Goal: Task Accomplishment & Management: Complete application form

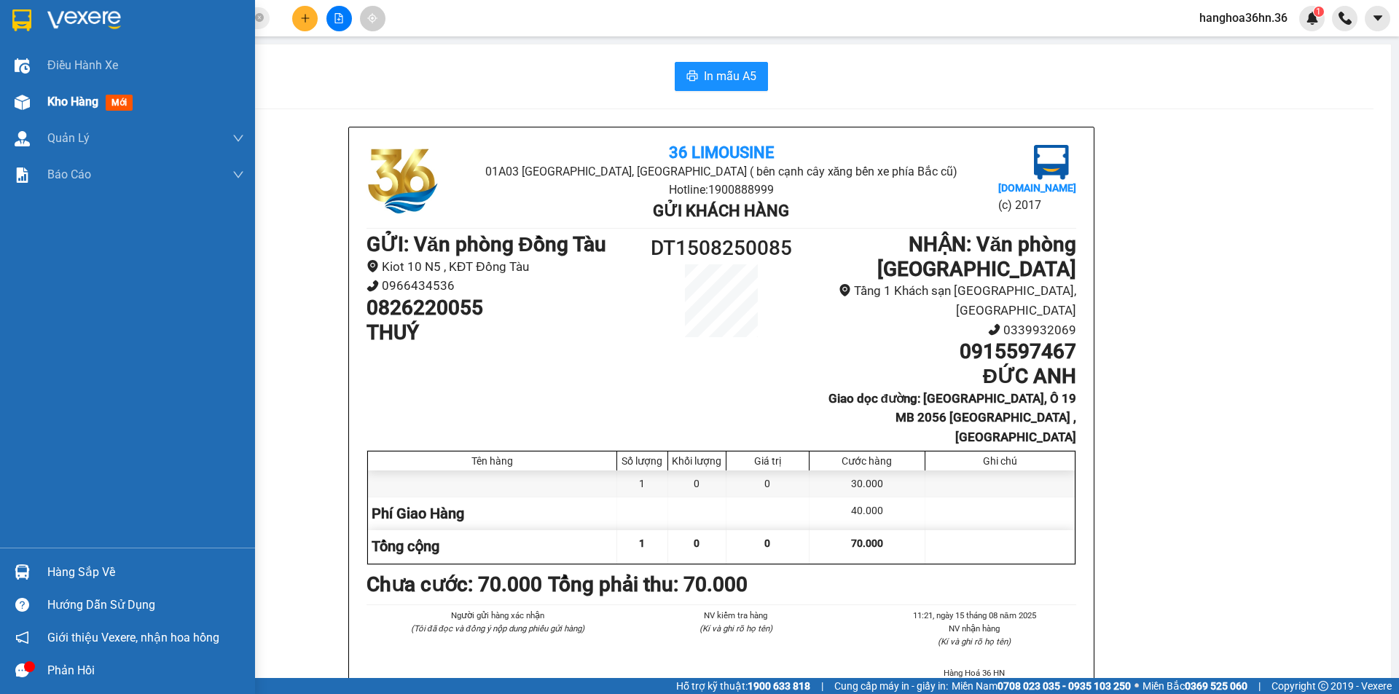
click at [69, 98] on span "Kho hàng" at bounding box center [72, 102] width 51 height 14
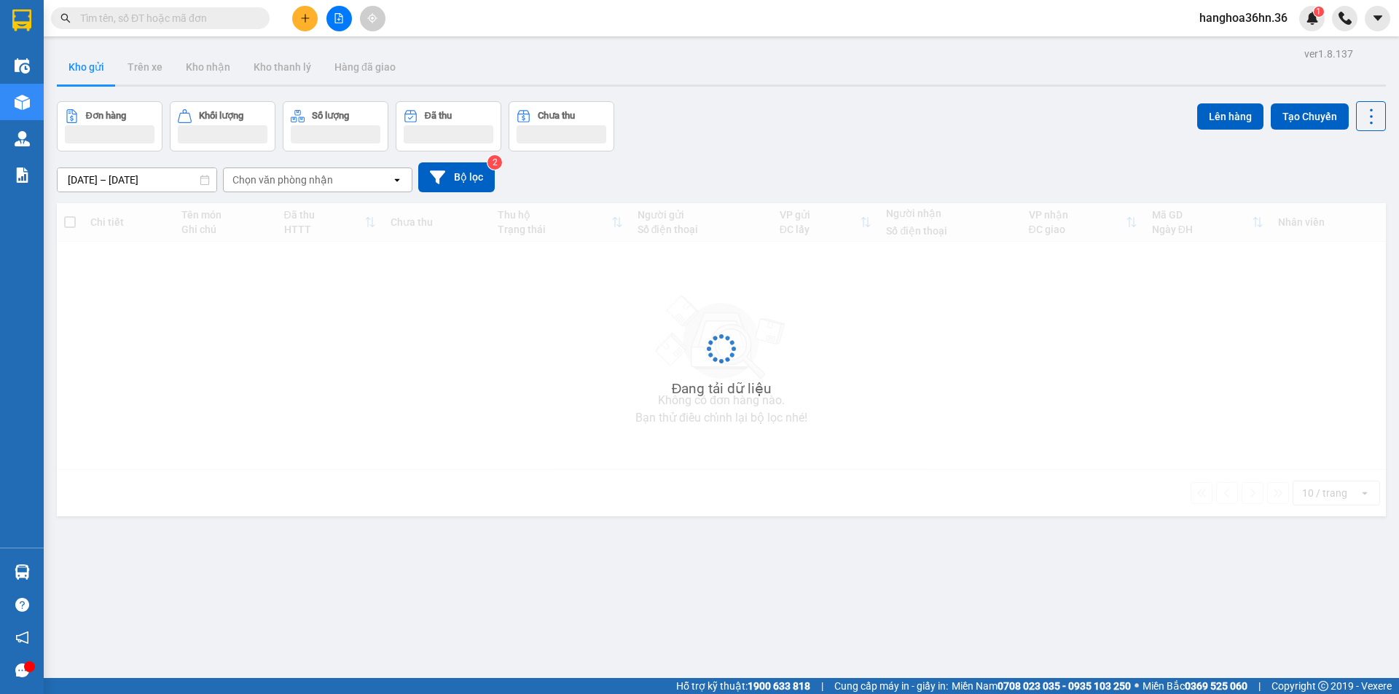
click at [191, 17] on input "text" at bounding box center [166, 18] width 172 height 16
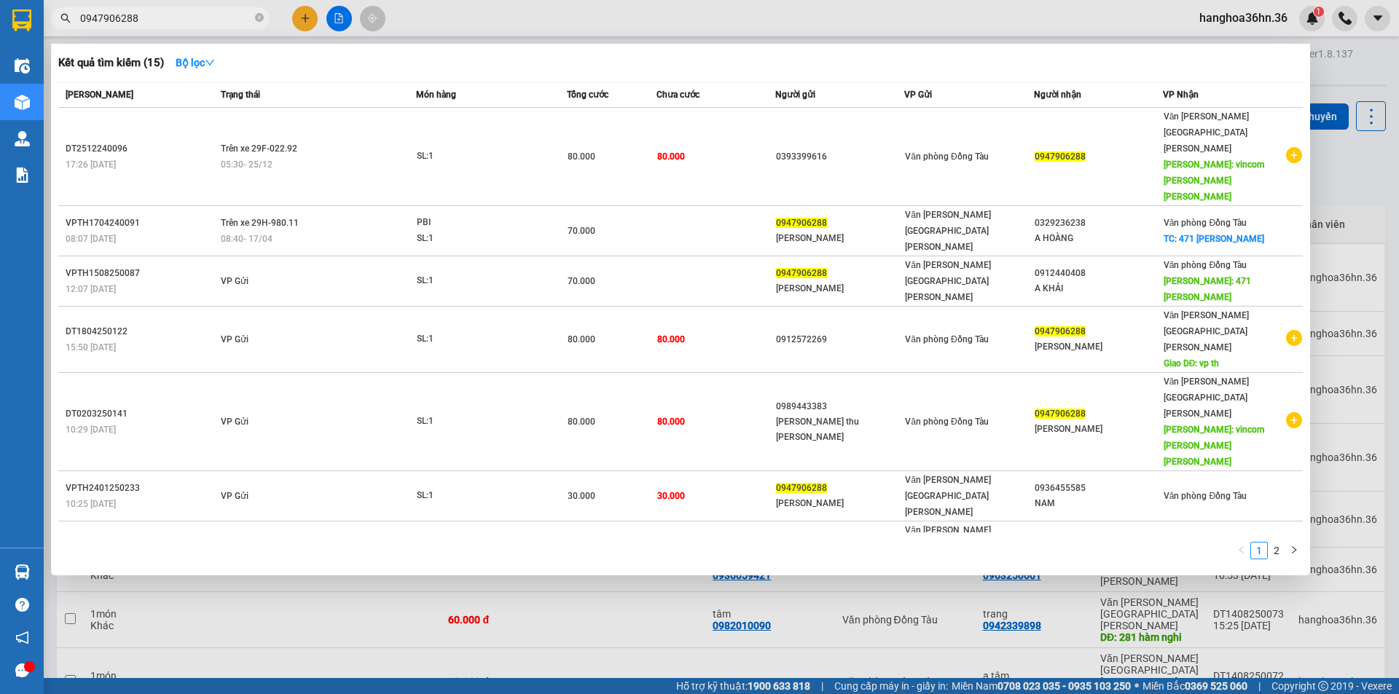
type input "0947906288"
click at [66, 15] on icon "search" at bounding box center [65, 18] width 10 height 10
click at [65, 17] on icon "search" at bounding box center [65, 18] width 10 height 10
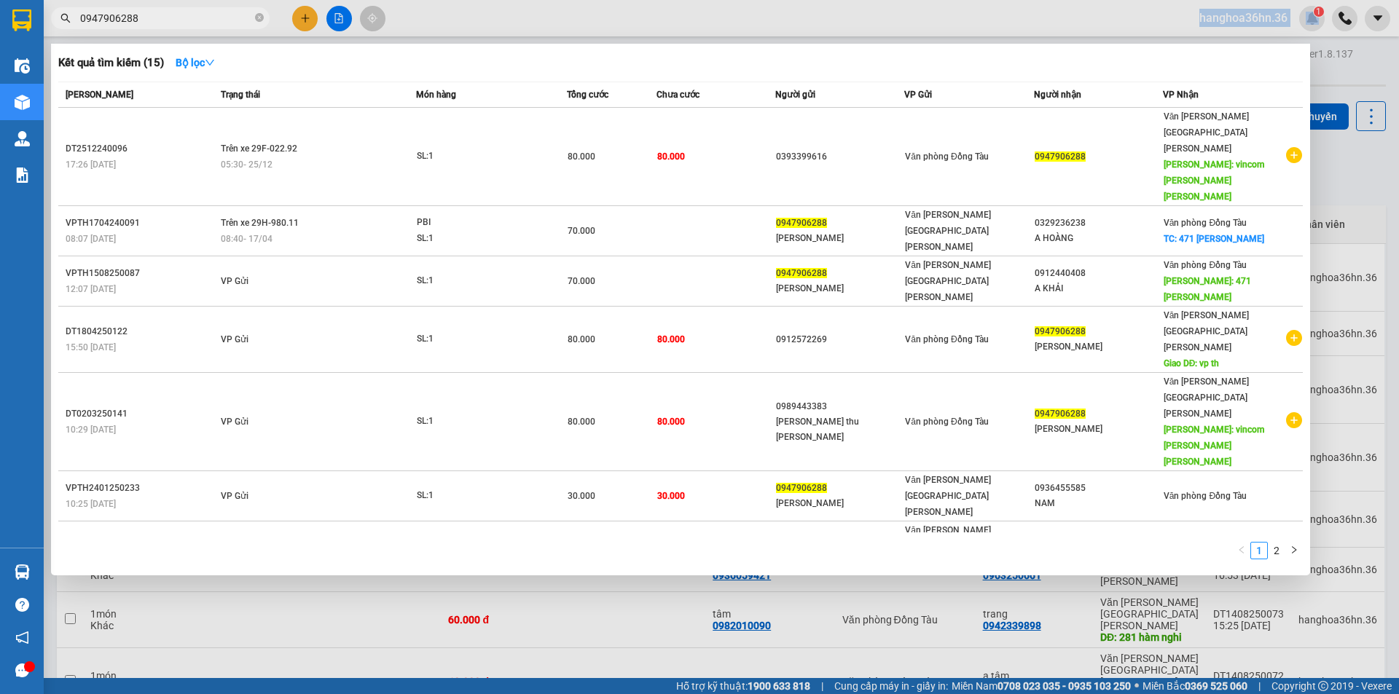
click at [65, 17] on icon "search" at bounding box center [65, 18] width 10 height 10
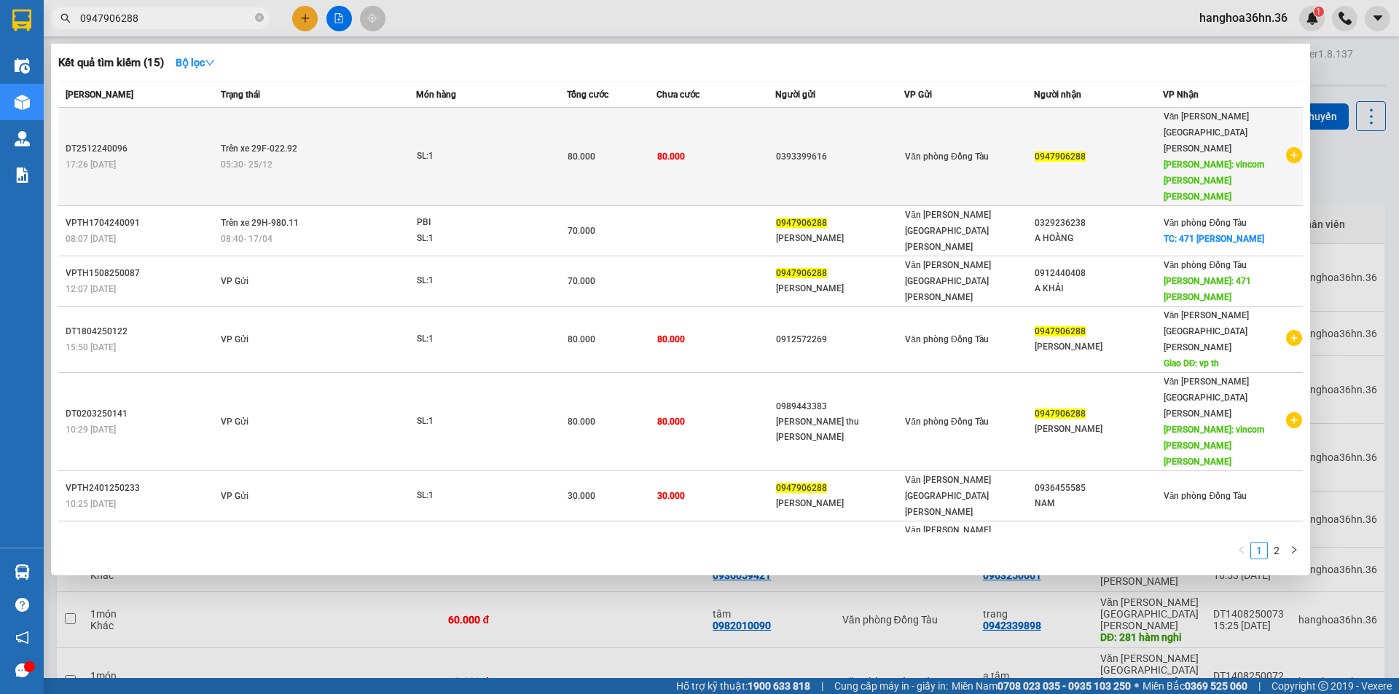
click at [361, 157] on div "05:30 [DATE]" at bounding box center [318, 165] width 195 height 16
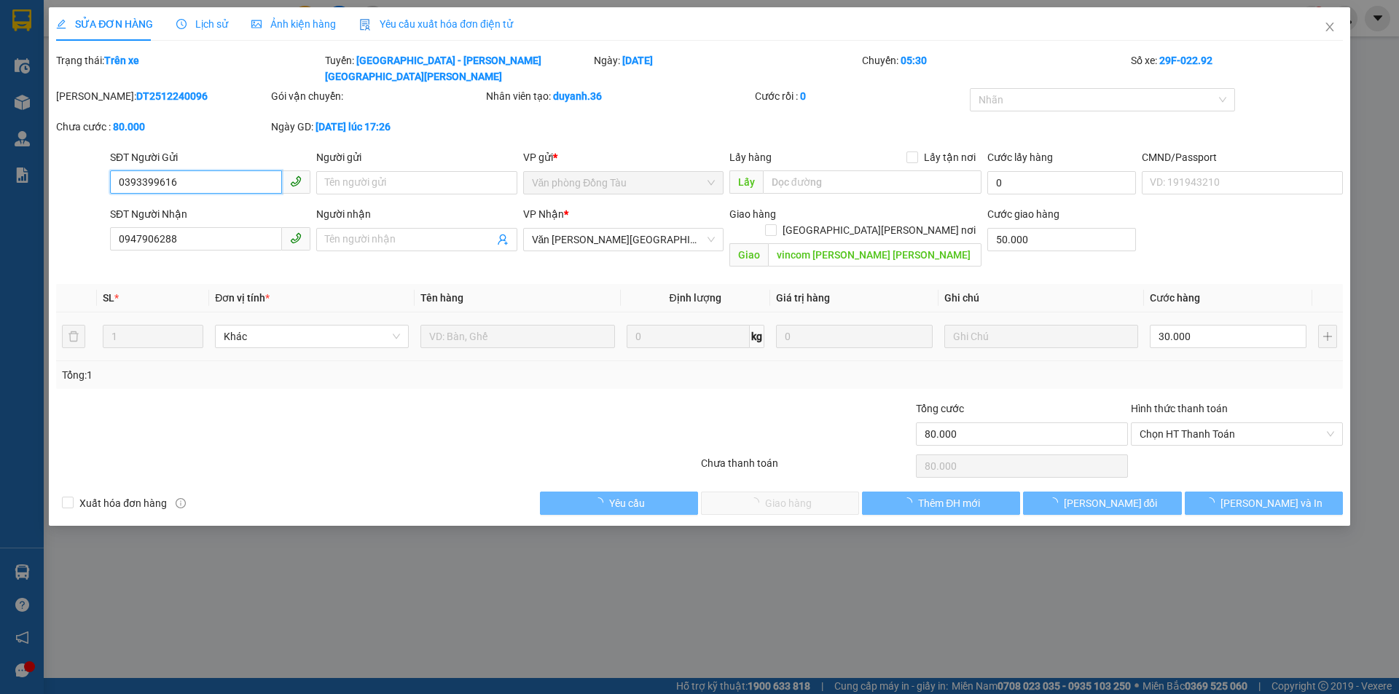
type input "0393399616"
type input "0947906288"
type input "vincom [PERSON_NAME] [PERSON_NAME]"
type input "50.000"
type input "80.000"
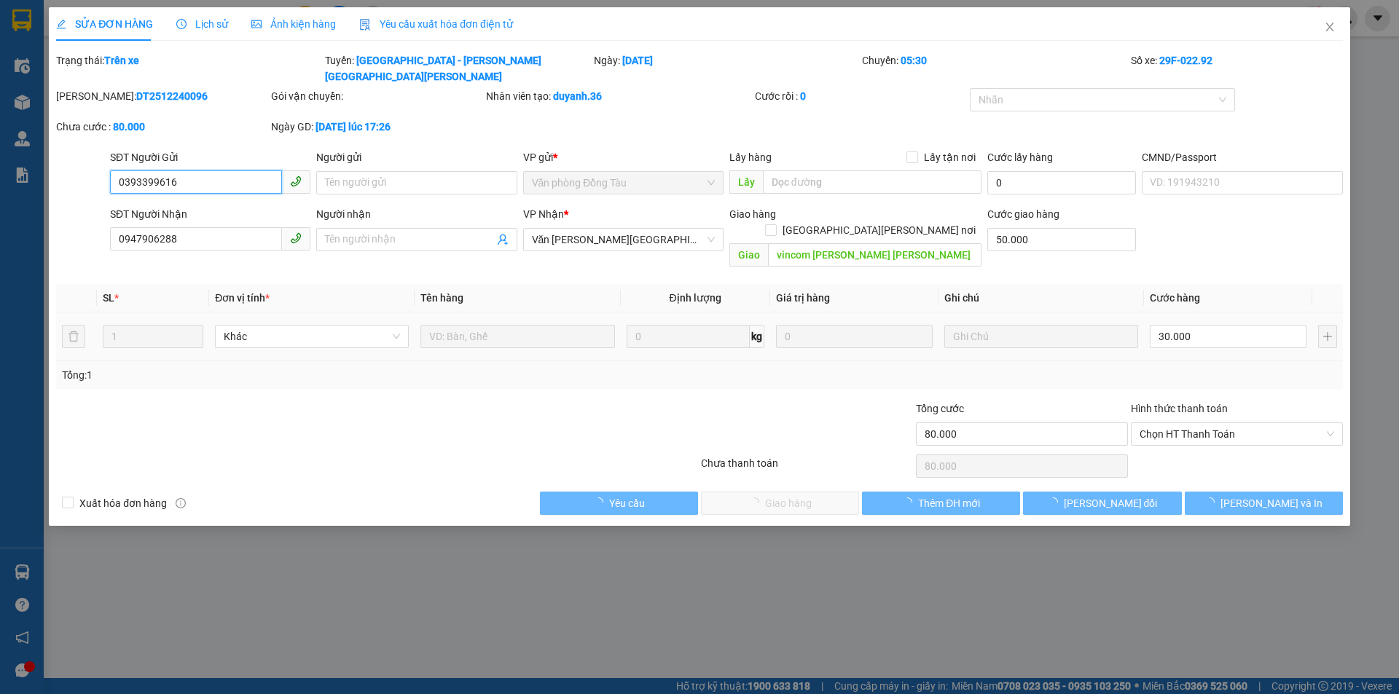
type input "80.000"
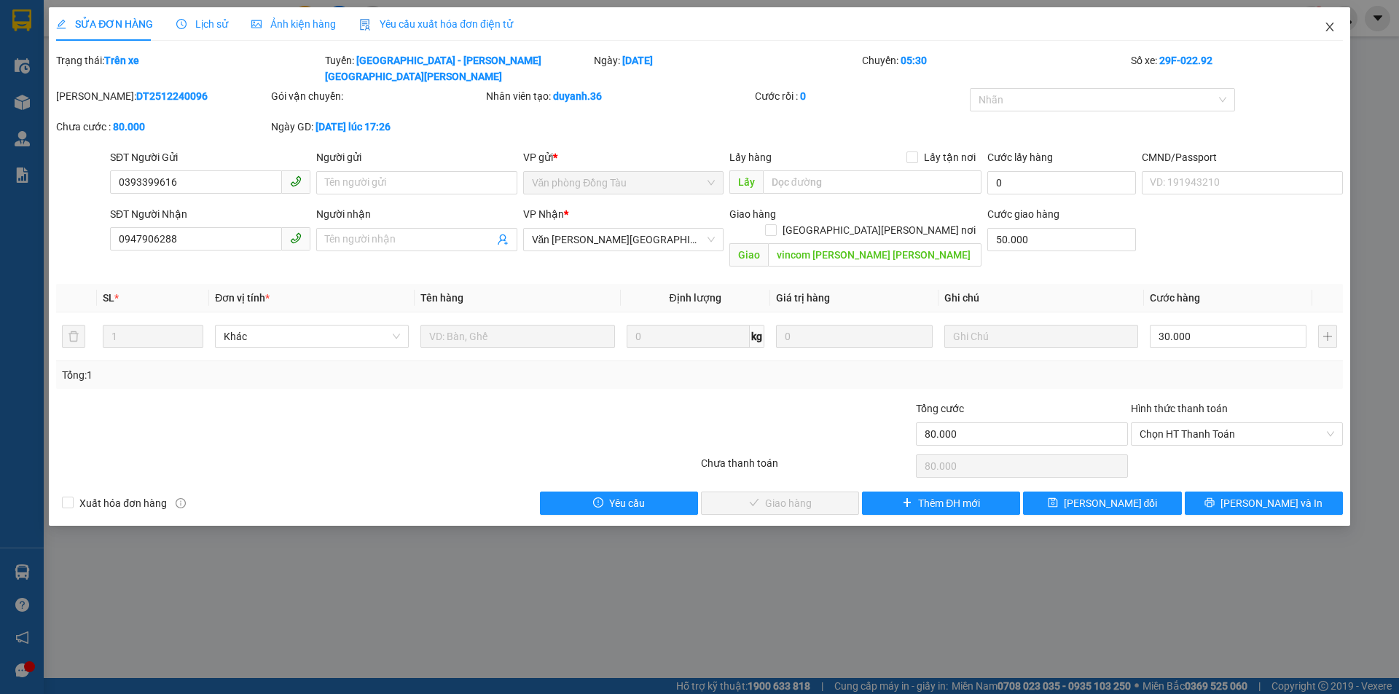
click at [1326, 34] on span "Close" at bounding box center [1329, 27] width 41 height 41
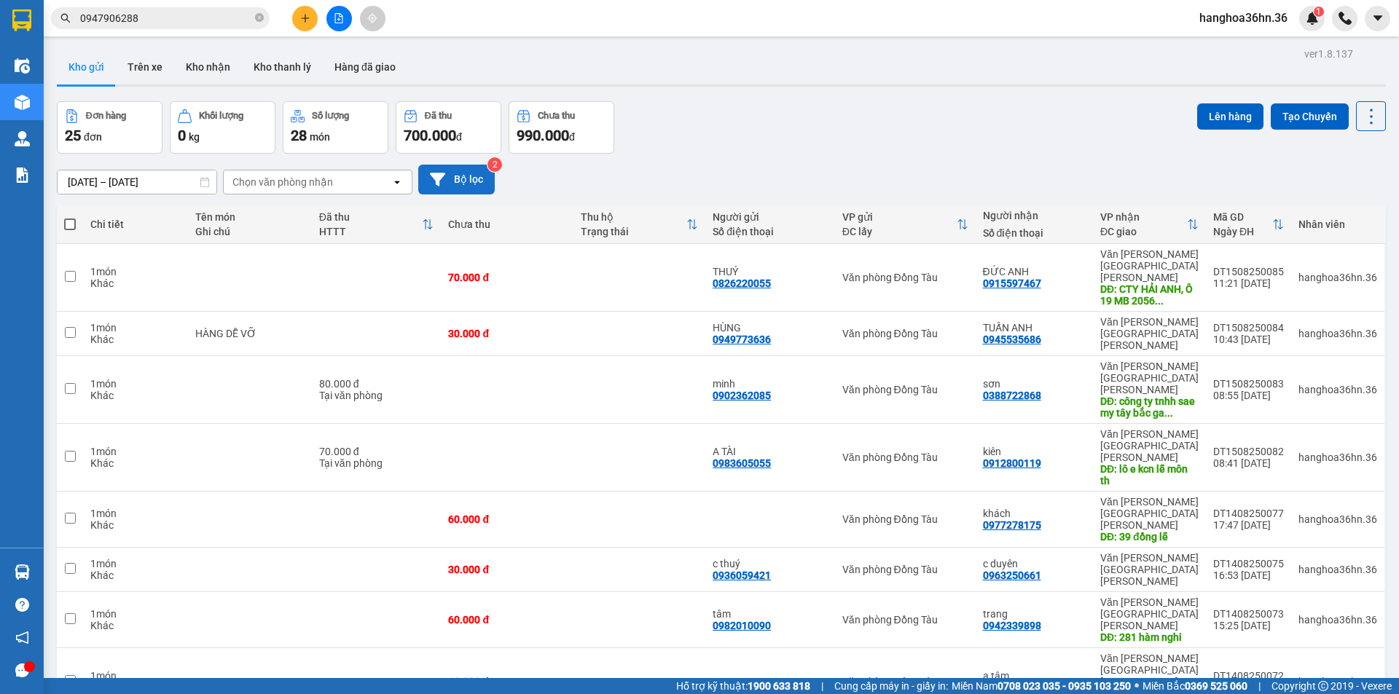
click at [475, 176] on button "Bộ lọc" at bounding box center [456, 180] width 76 height 30
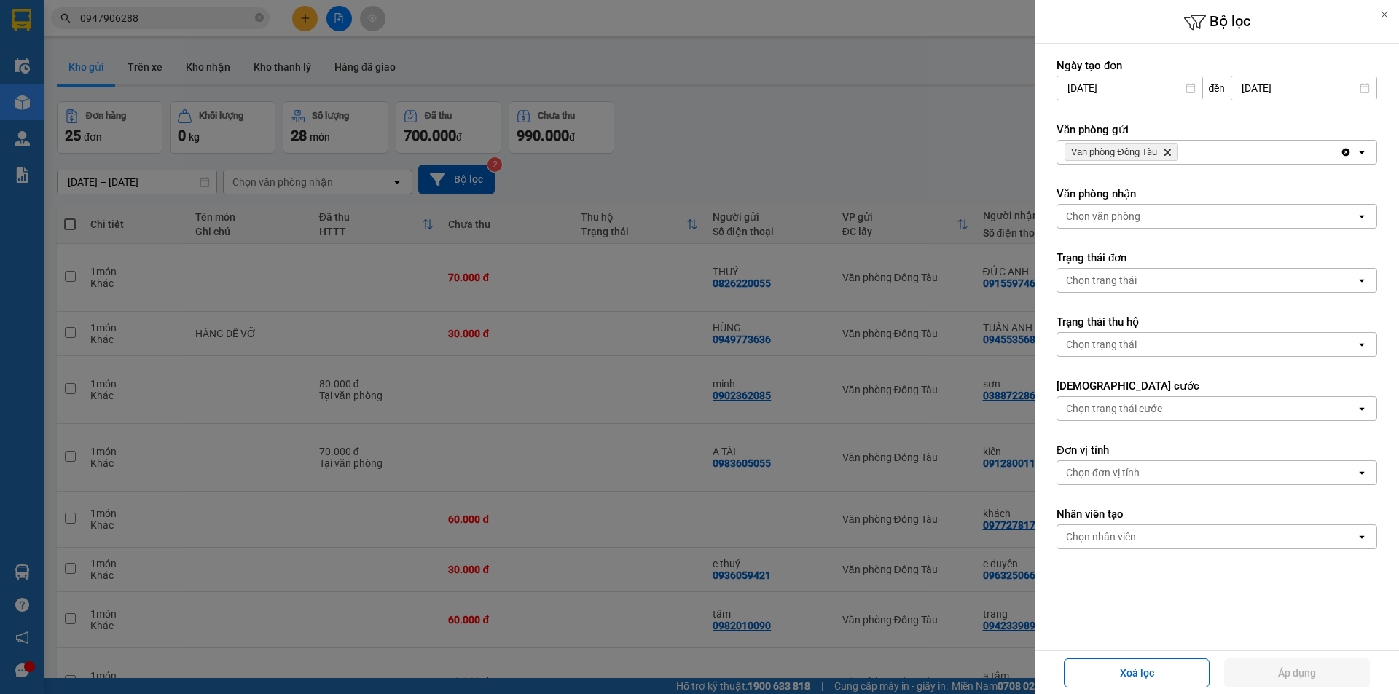
click at [1170, 152] on icon "Văn phòng Đồng Tàu, close by backspace" at bounding box center [1166, 152] width 7 height 7
click at [1161, 154] on div "Chọn văn phòng" at bounding box center [1206, 152] width 299 height 23
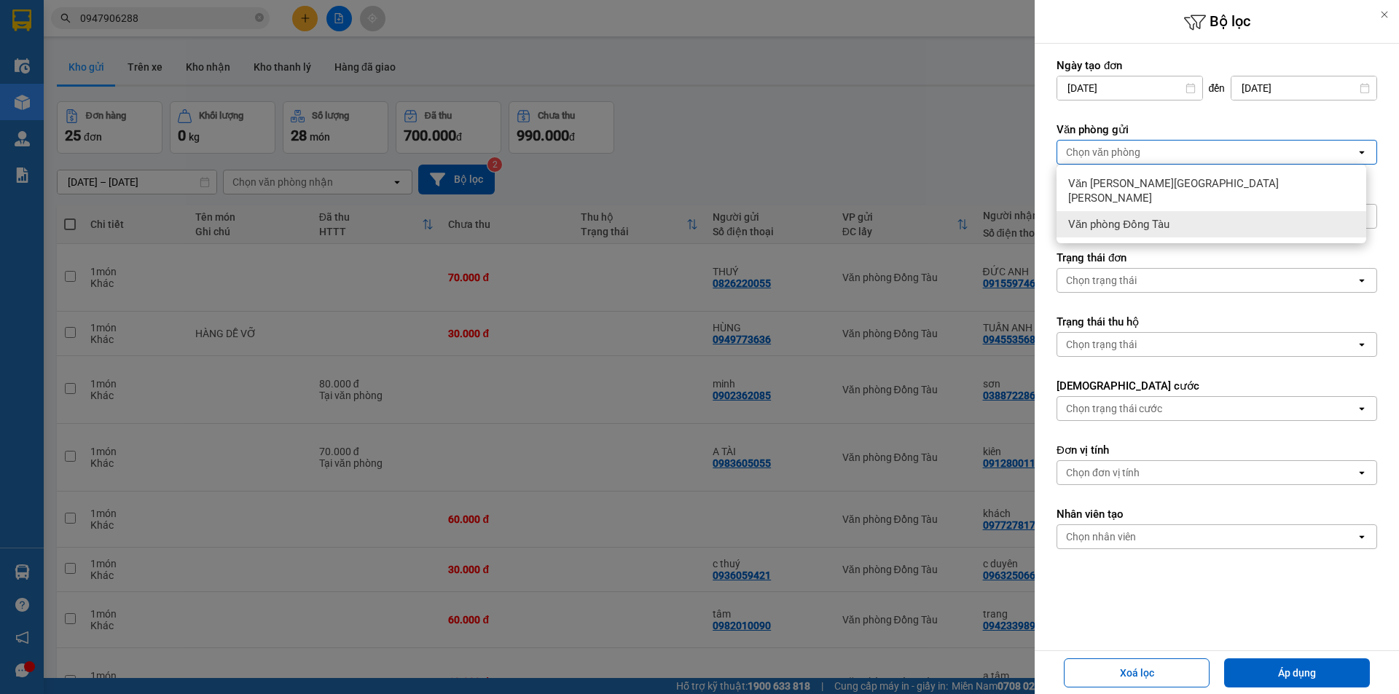
click at [1161, 211] on div "Văn phòng Đồng Tàu" at bounding box center [1211, 224] width 310 height 26
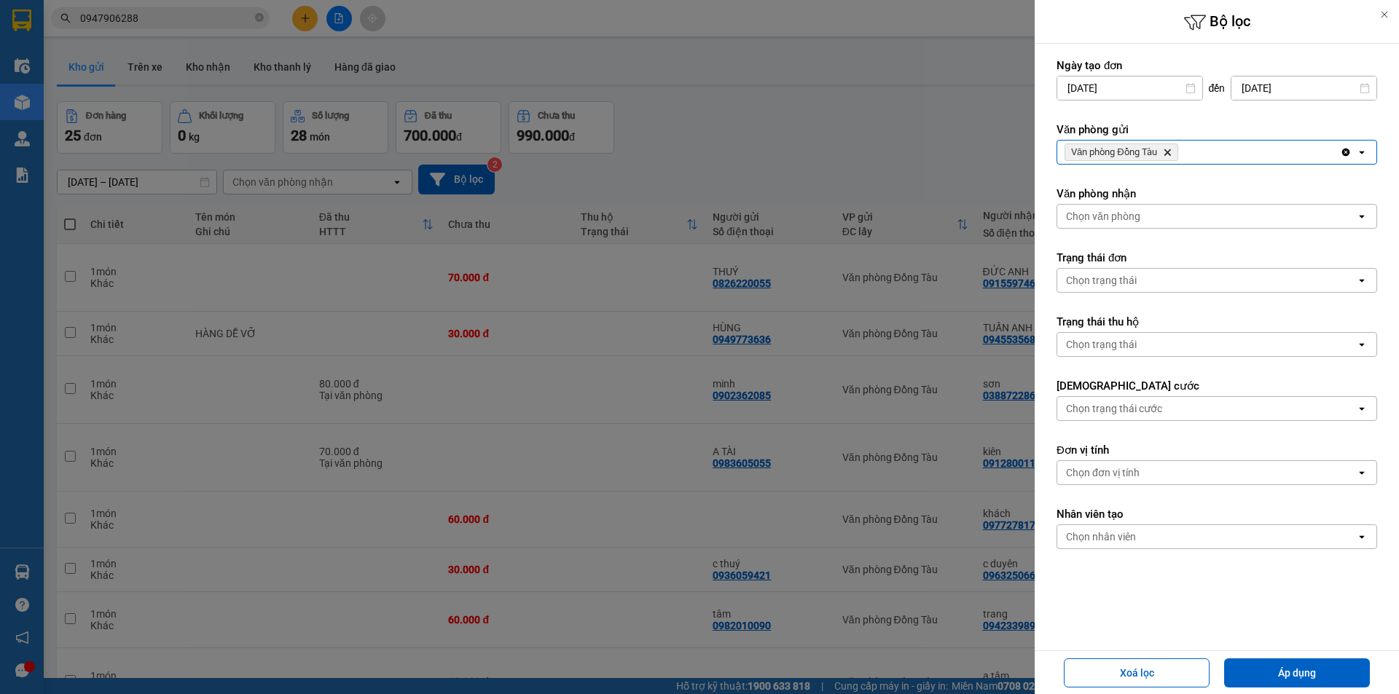
click at [1197, 157] on div "Văn phòng Đồng Tàu Delete" at bounding box center [1198, 152] width 283 height 23
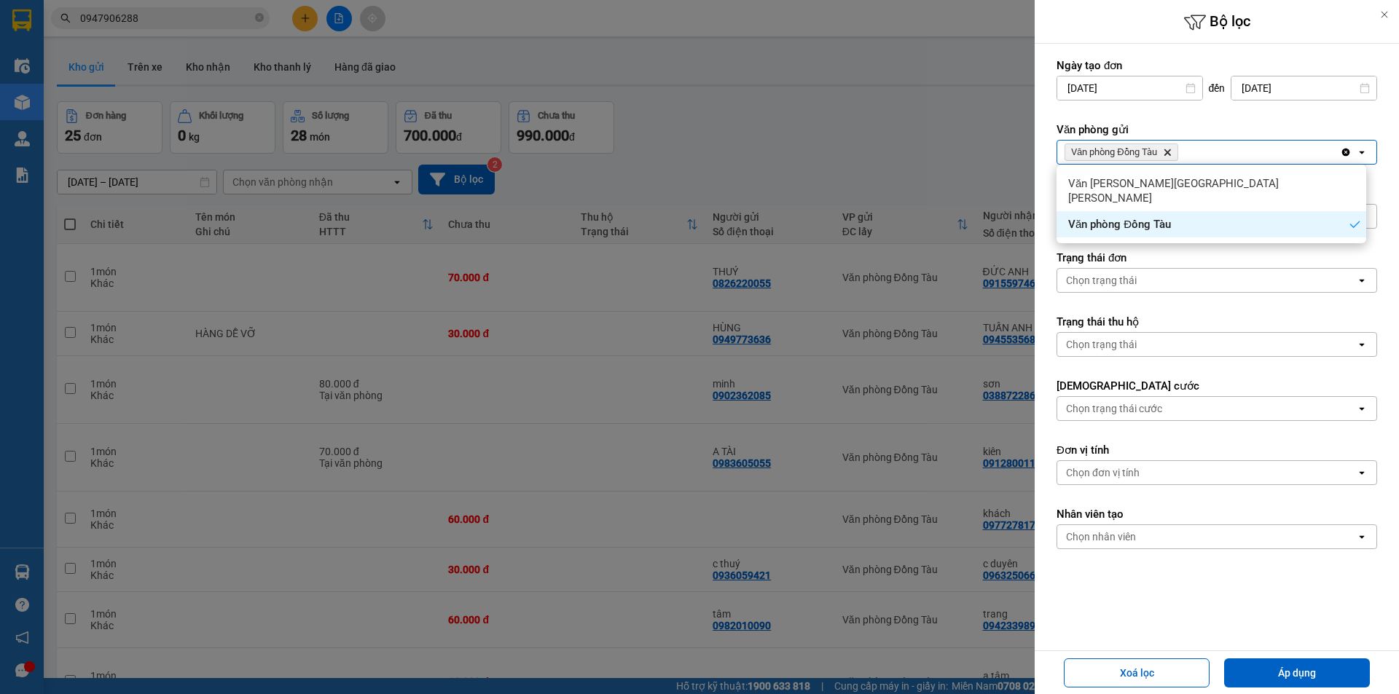
click at [1165, 151] on icon "Delete" at bounding box center [1167, 152] width 9 height 9
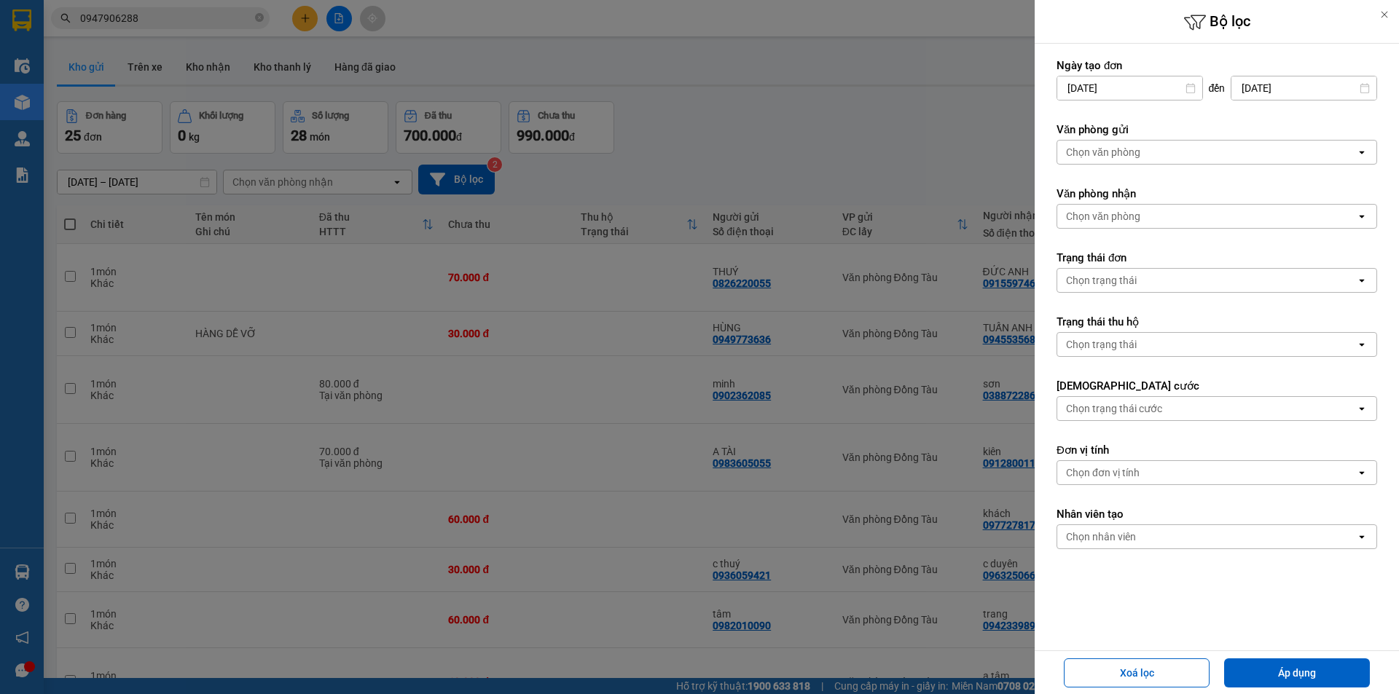
click at [1175, 158] on div "Chọn văn phòng" at bounding box center [1206, 152] width 299 height 23
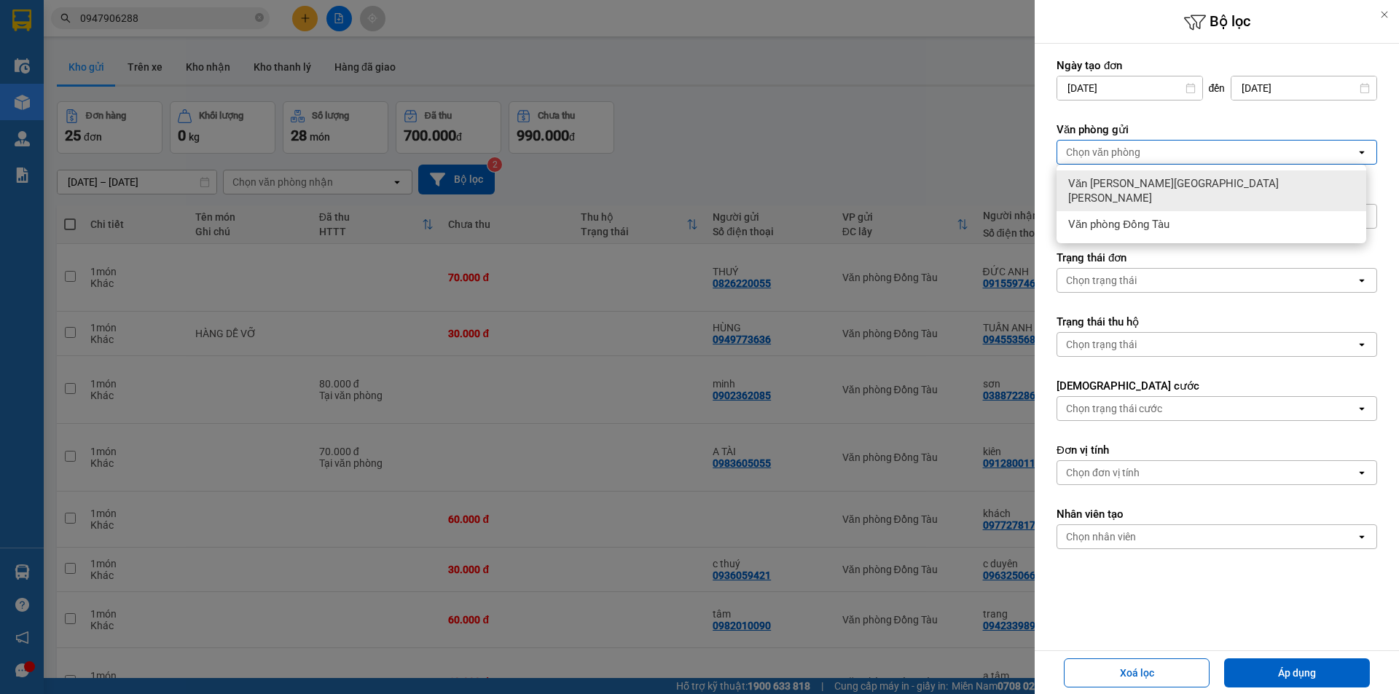
click at [1162, 180] on span "Văn [PERSON_NAME][GEOGRAPHIC_DATA][PERSON_NAME]" at bounding box center [1214, 190] width 292 height 29
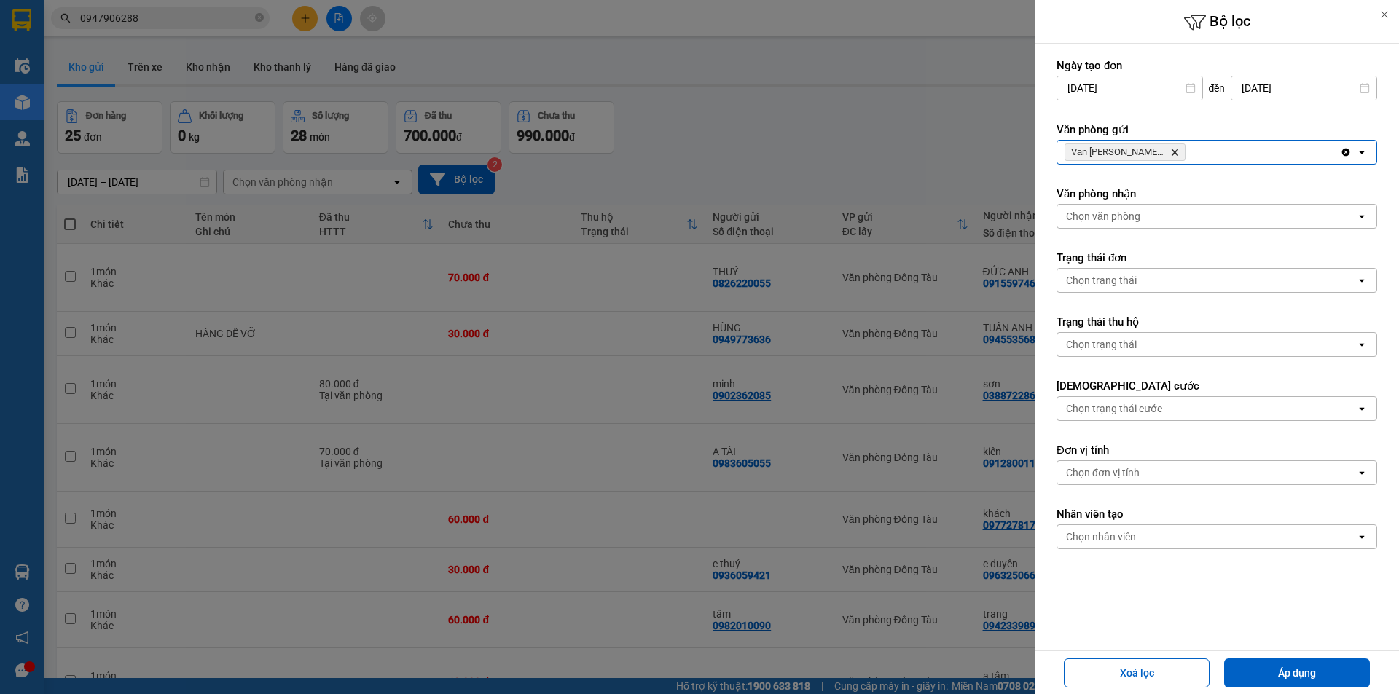
scroll to position [1, 0]
click at [1338, 671] on button "Áp dụng" at bounding box center [1297, 673] width 146 height 29
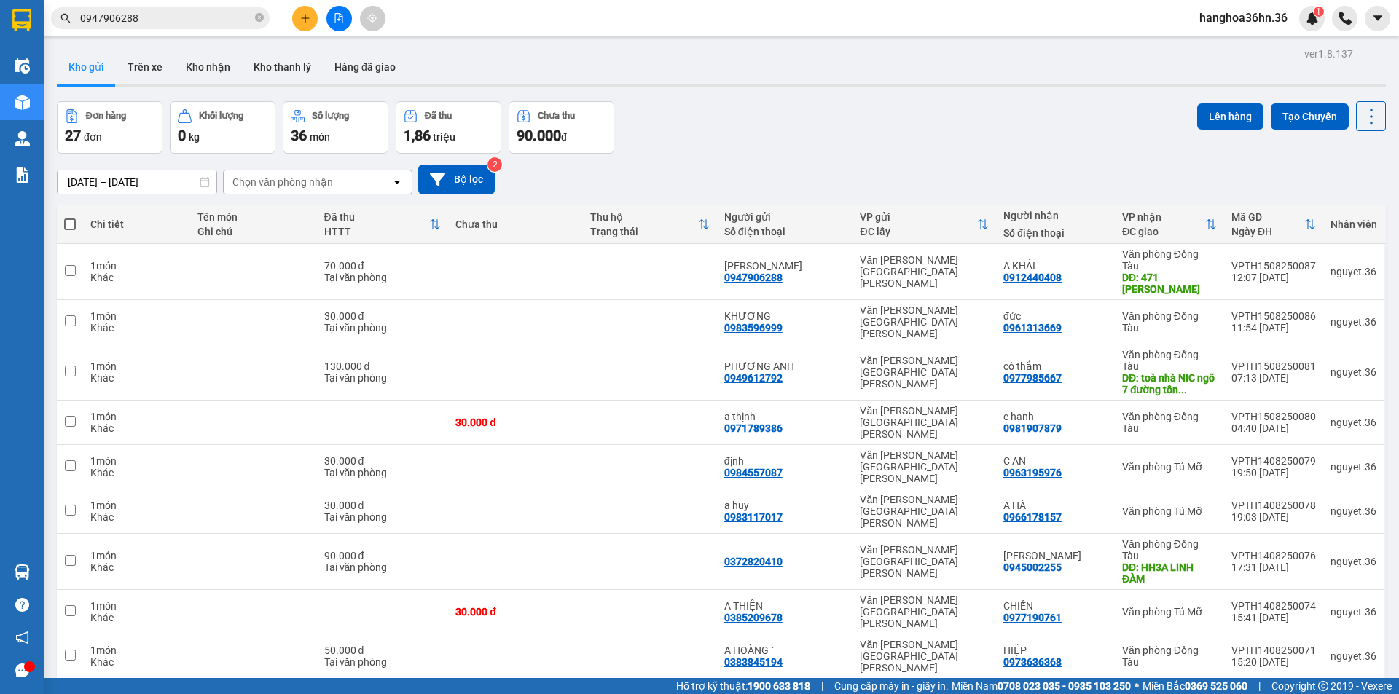
click at [159, 12] on input "0947906288" at bounding box center [166, 18] width 172 height 16
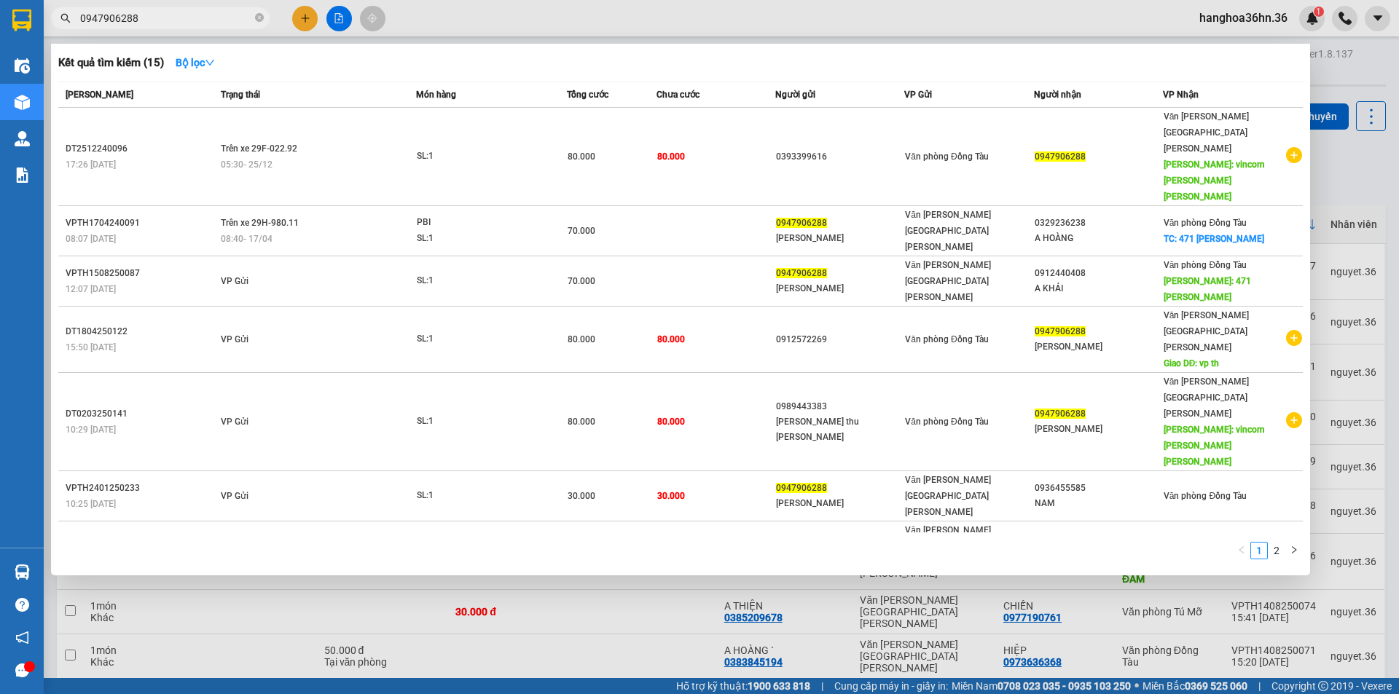
click at [1343, 60] on div at bounding box center [699, 347] width 1399 height 694
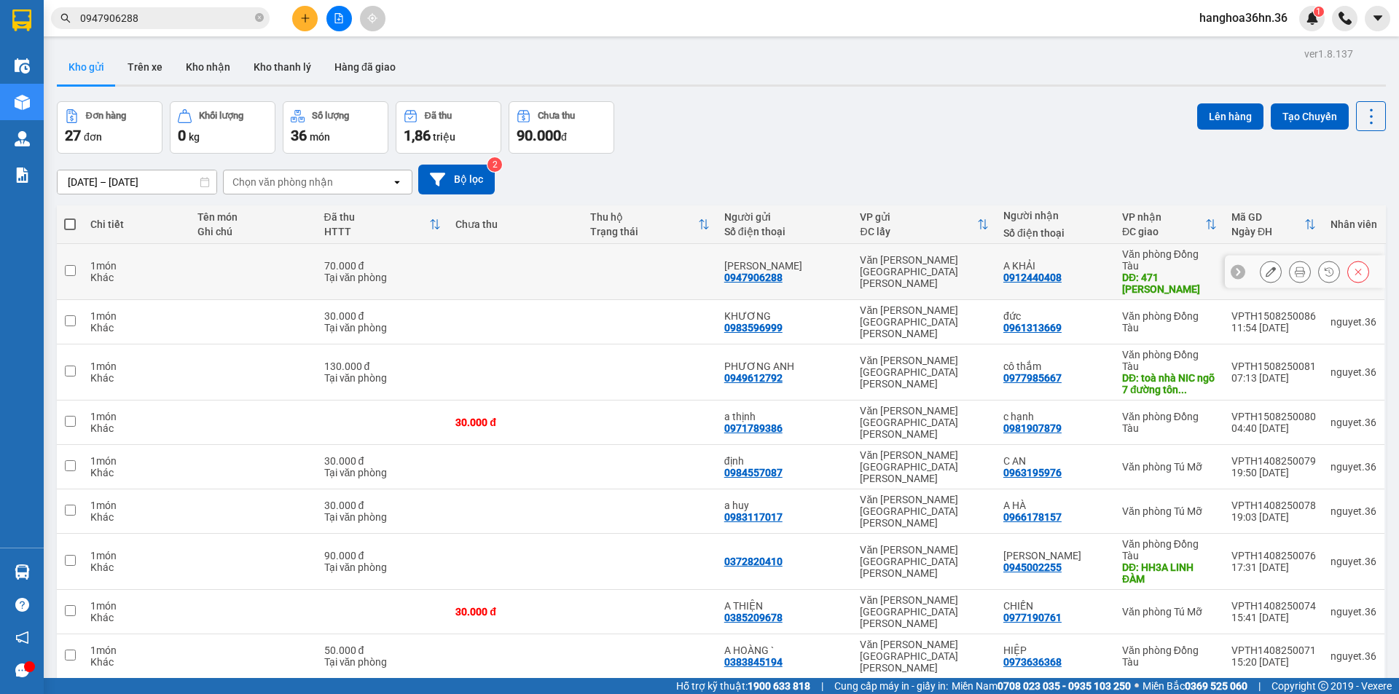
click at [818, 260] on div "[PERSON_NAME]" at bounding box center [785, 266] width 122 height 12
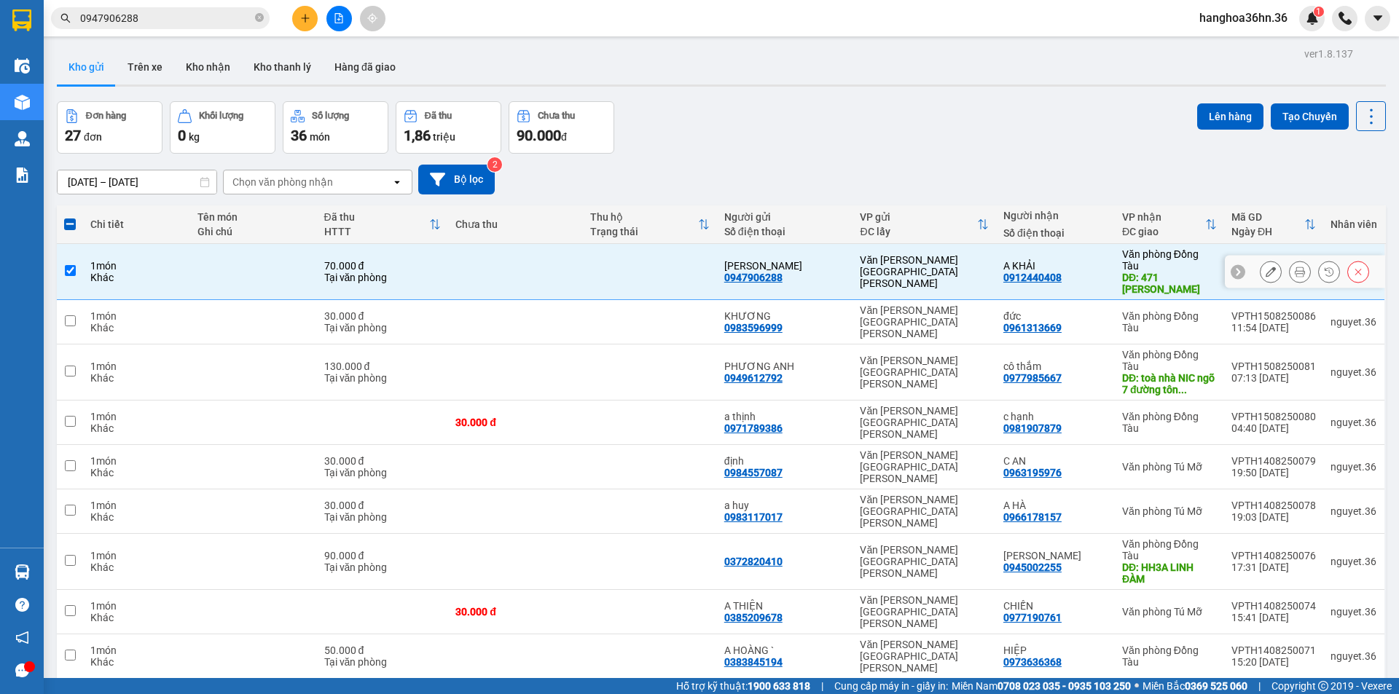
click at [800, 275] on div "C VÂN 0947906288" at bounding box center [785, 271] width 122 height 23
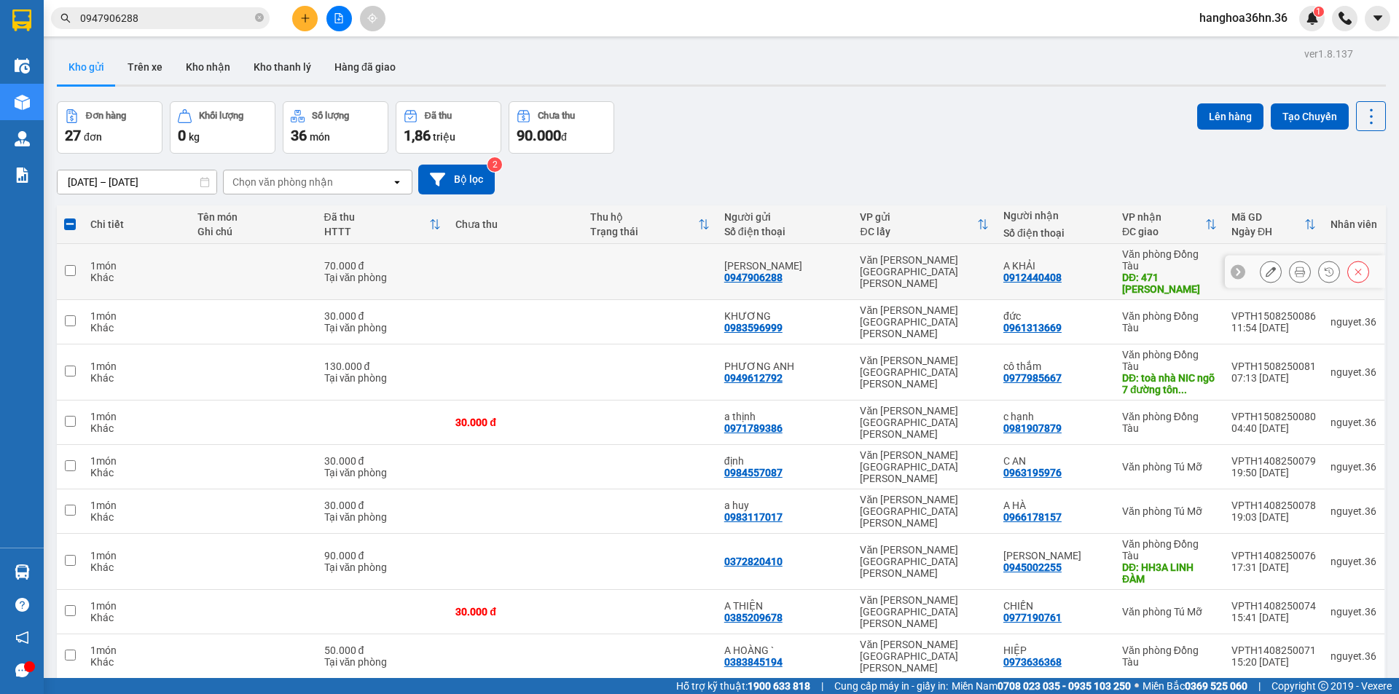
click at [800, 275] on div "C VÂN 0947906288" at bounding box center [785, 271] width 122 height 23
checkbox input "true"
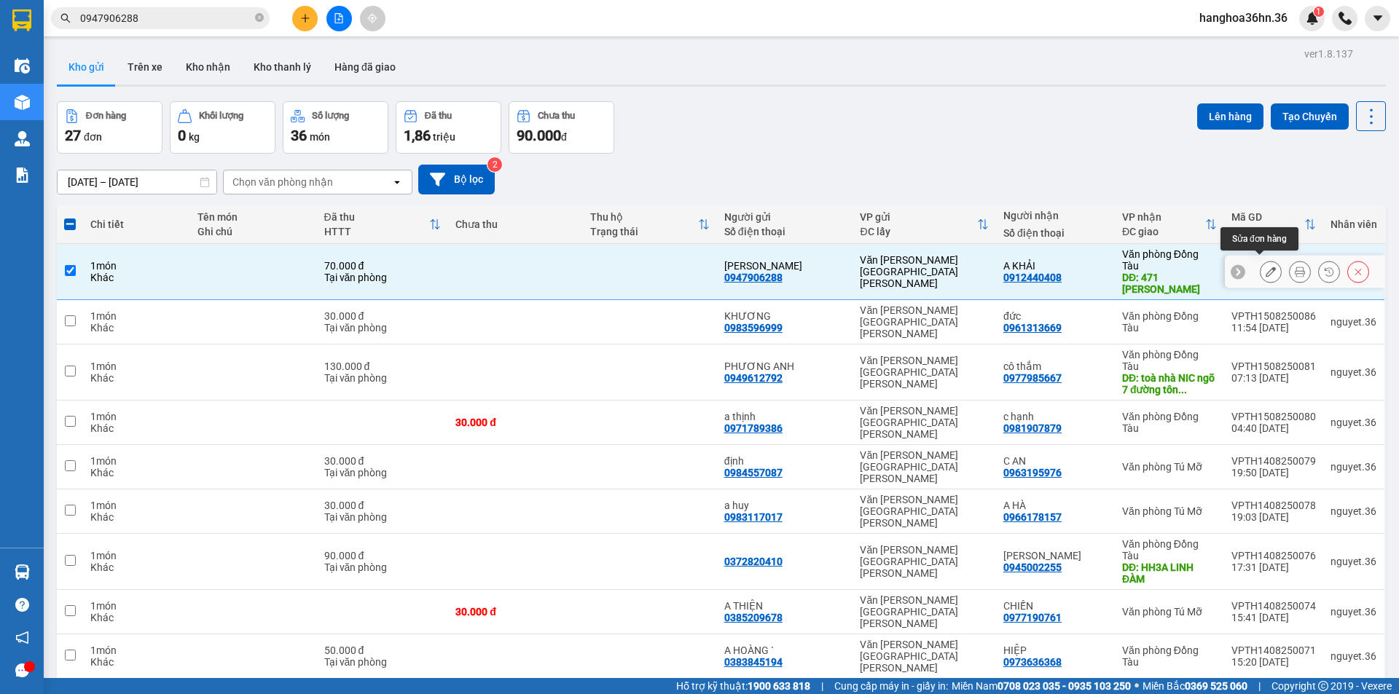
click at [1265, 268] on icon at bounding box center [1270, 272] width 10 height 10
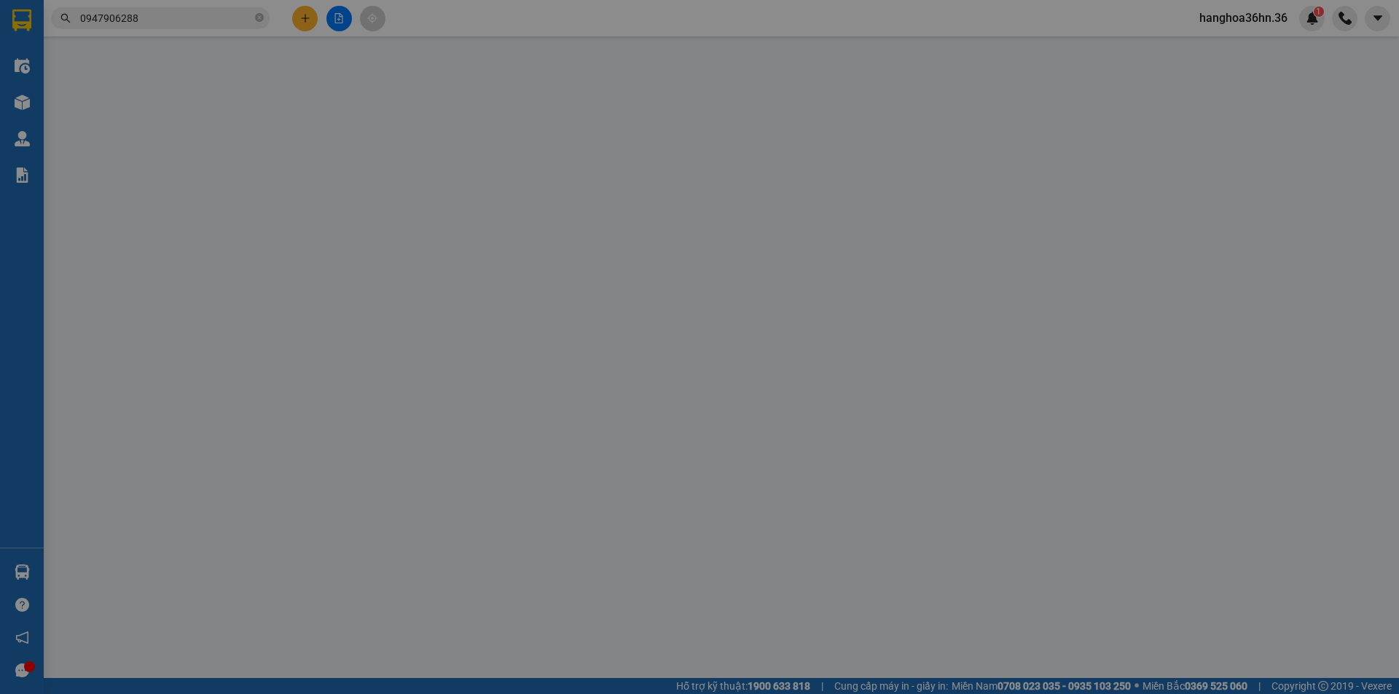
type input "0947906288"
type input "[PERSON_NAME]"
type input "0912440408"
type input "A KHẢI"
type input "471 [PERSON_NAME]"
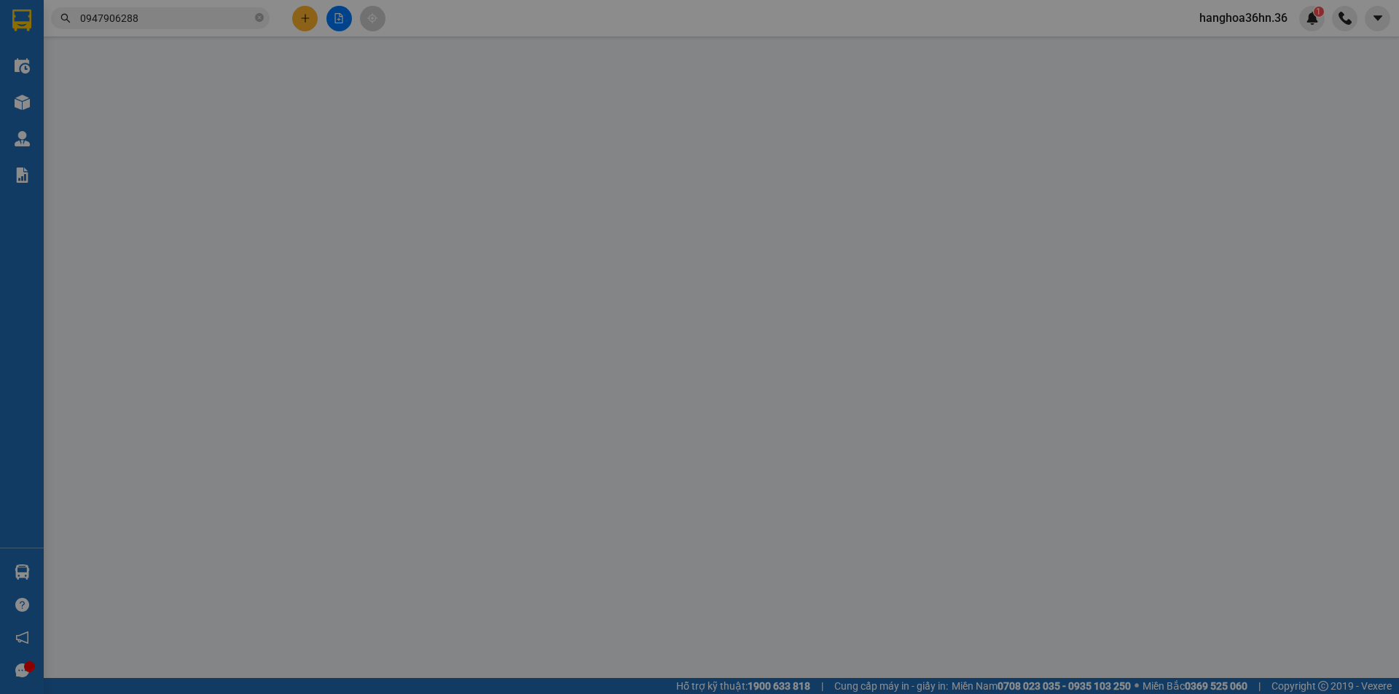
type input "40.000"
type input "70.000"
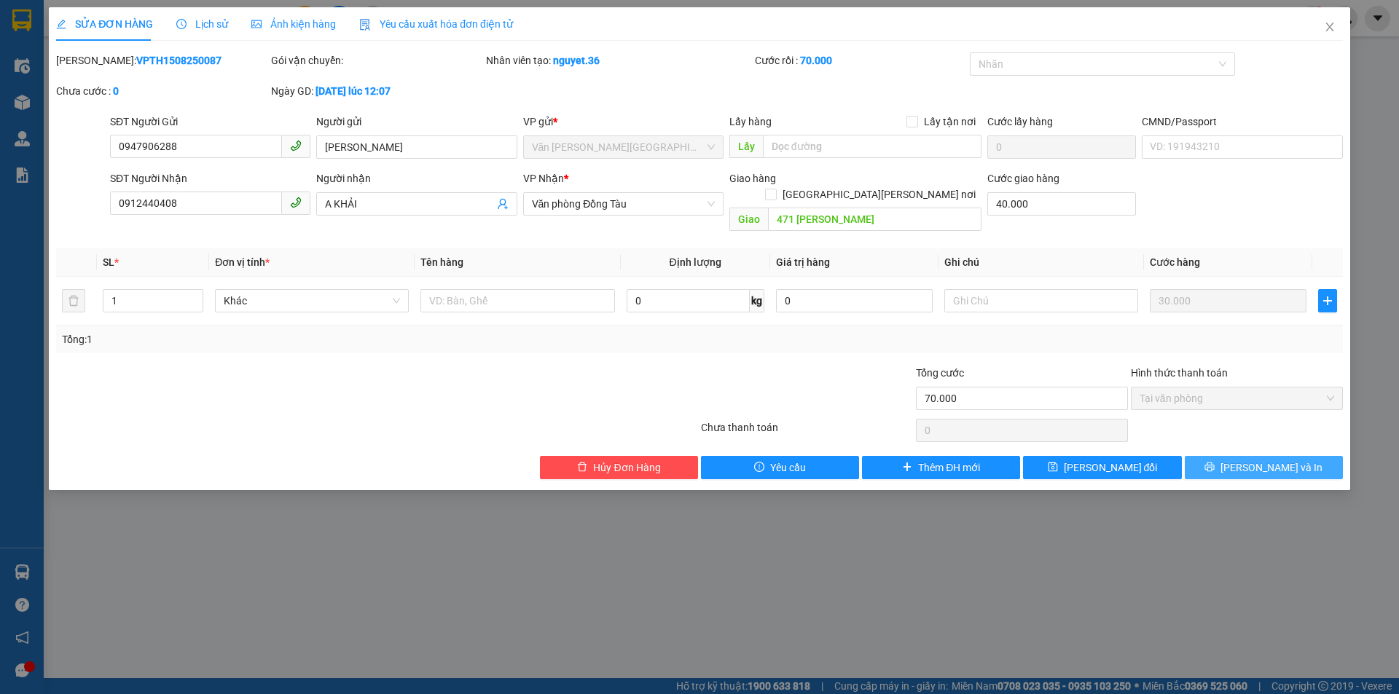
click at [1249, 456] on button "[PERSON_NAME] và In" at bounding box center [1264, 467] width 158 height 23
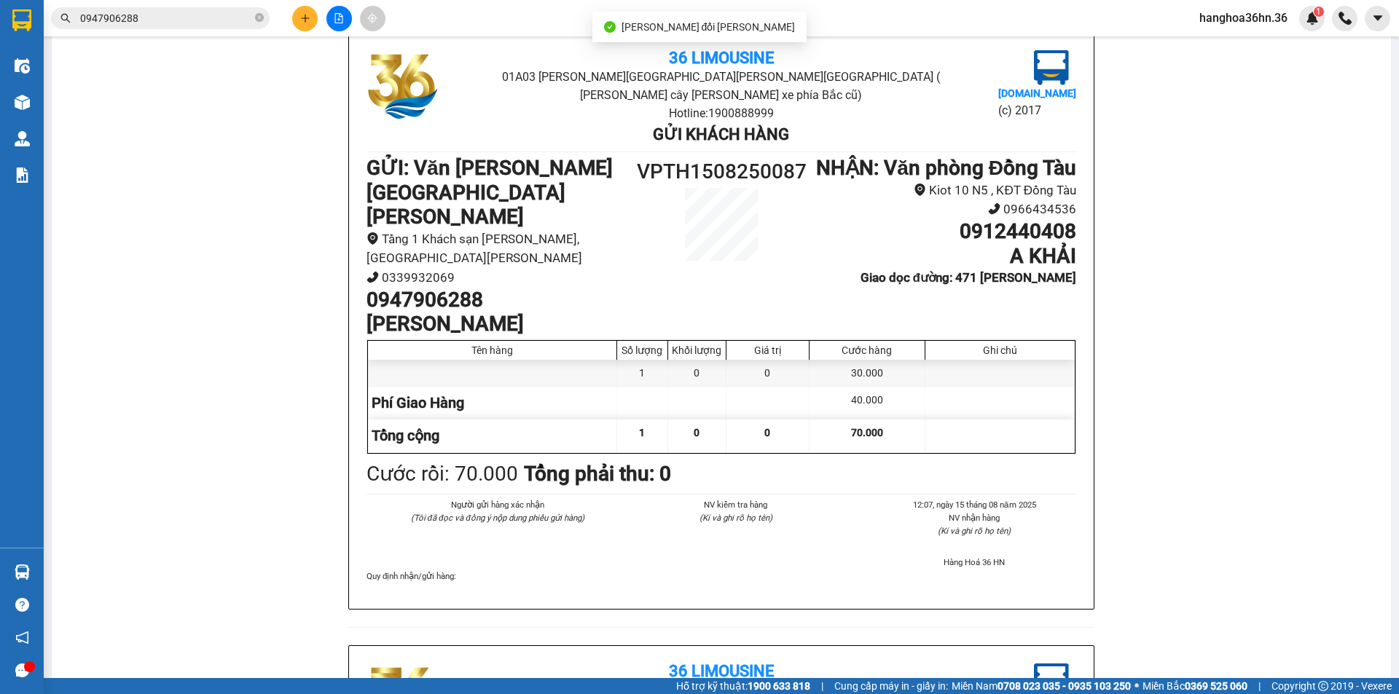
scroll to position [73, 0]
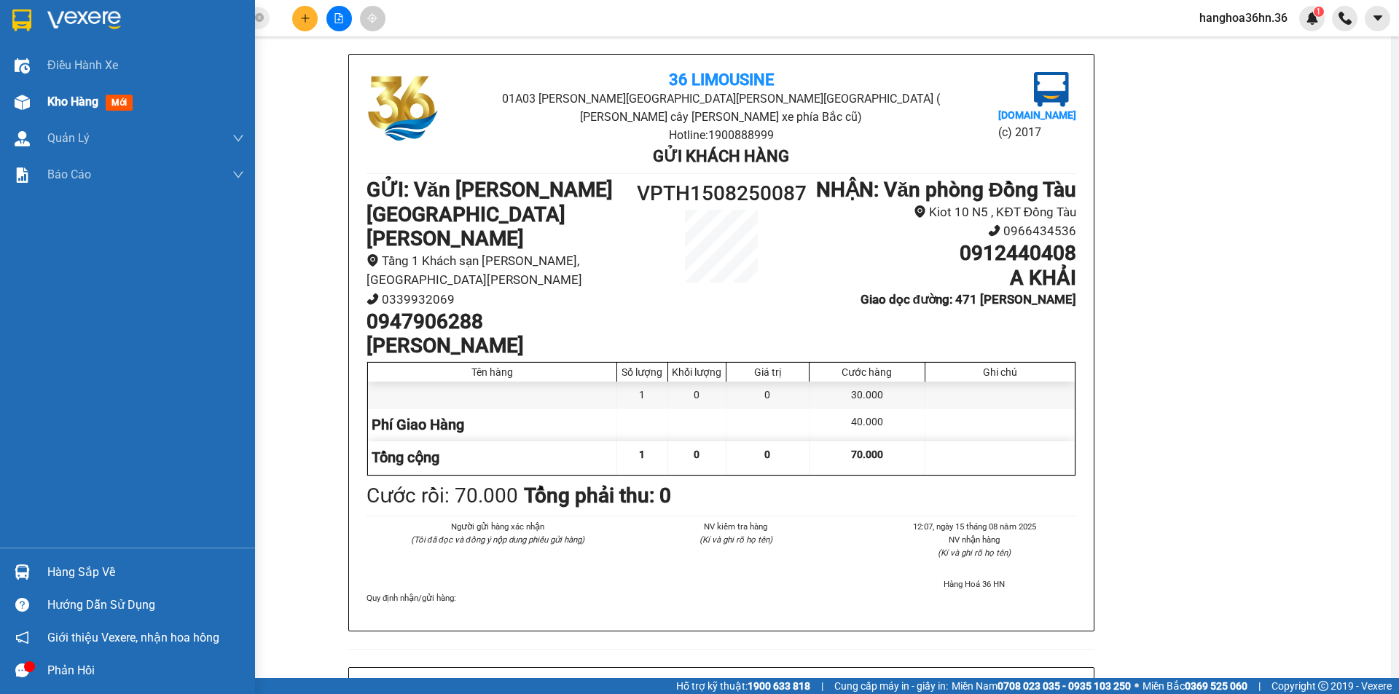
click at [83, 95] on span "Kho hàng" at bounding box center [72, 102] width 51 height 14
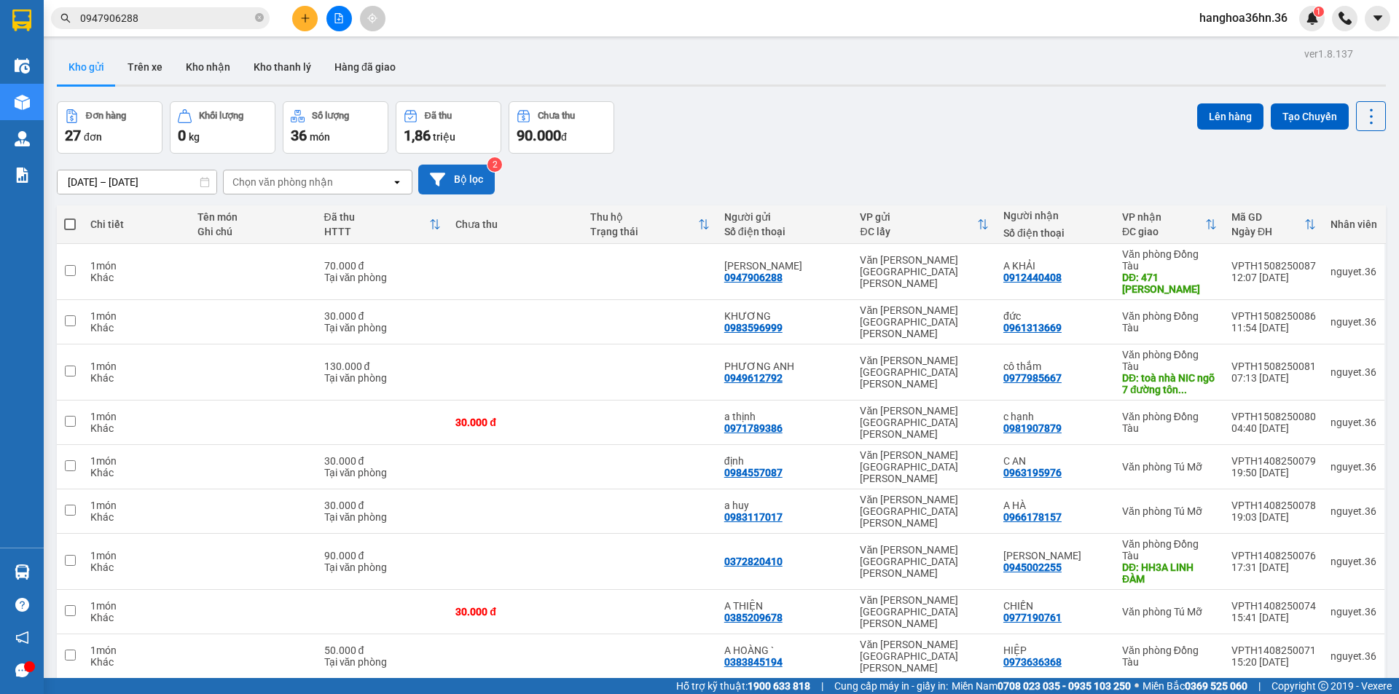
click at [476, 171] on button "Bộ lọc" at bounding box center [456, 180] width 76 height 30
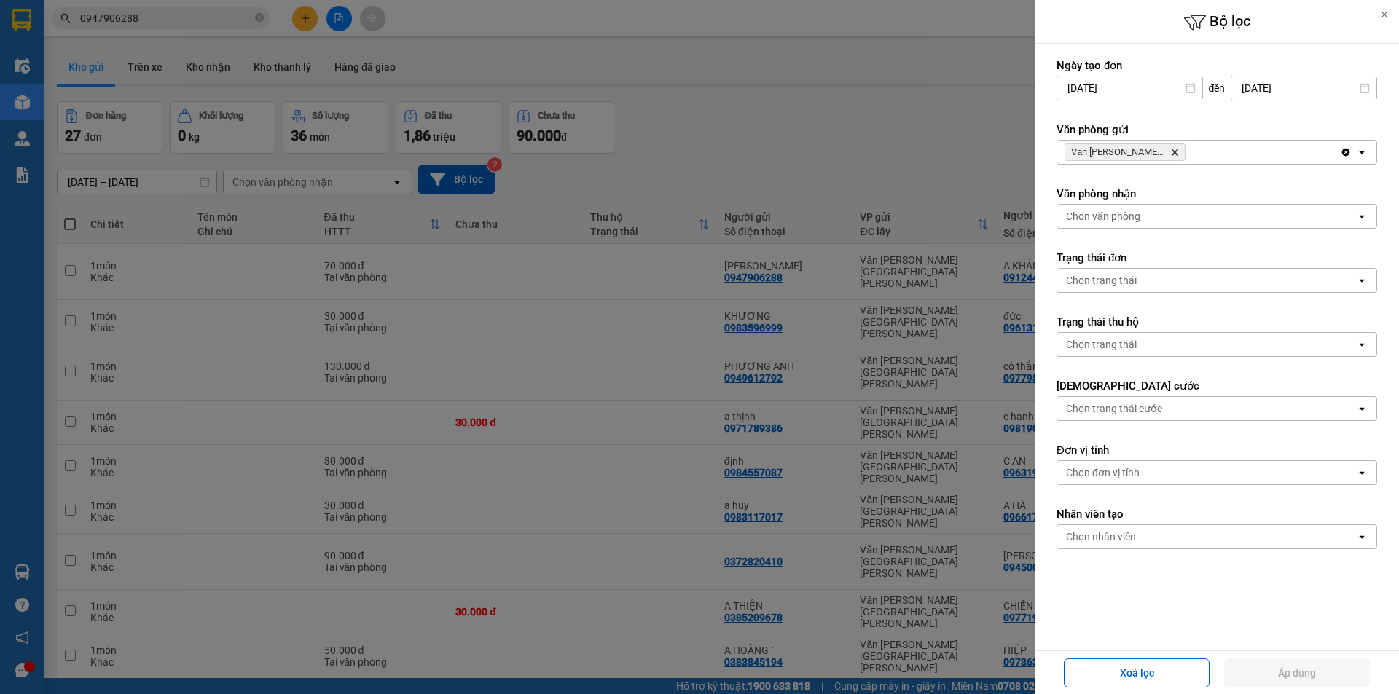
click at [1176, 150] on icon "Delete" at bounding box center [1174, 152] width 9 height 9
click at [1167, 149] on div "Chọn văn phòng" at bounding box center [1206, 152] width 299 height 23
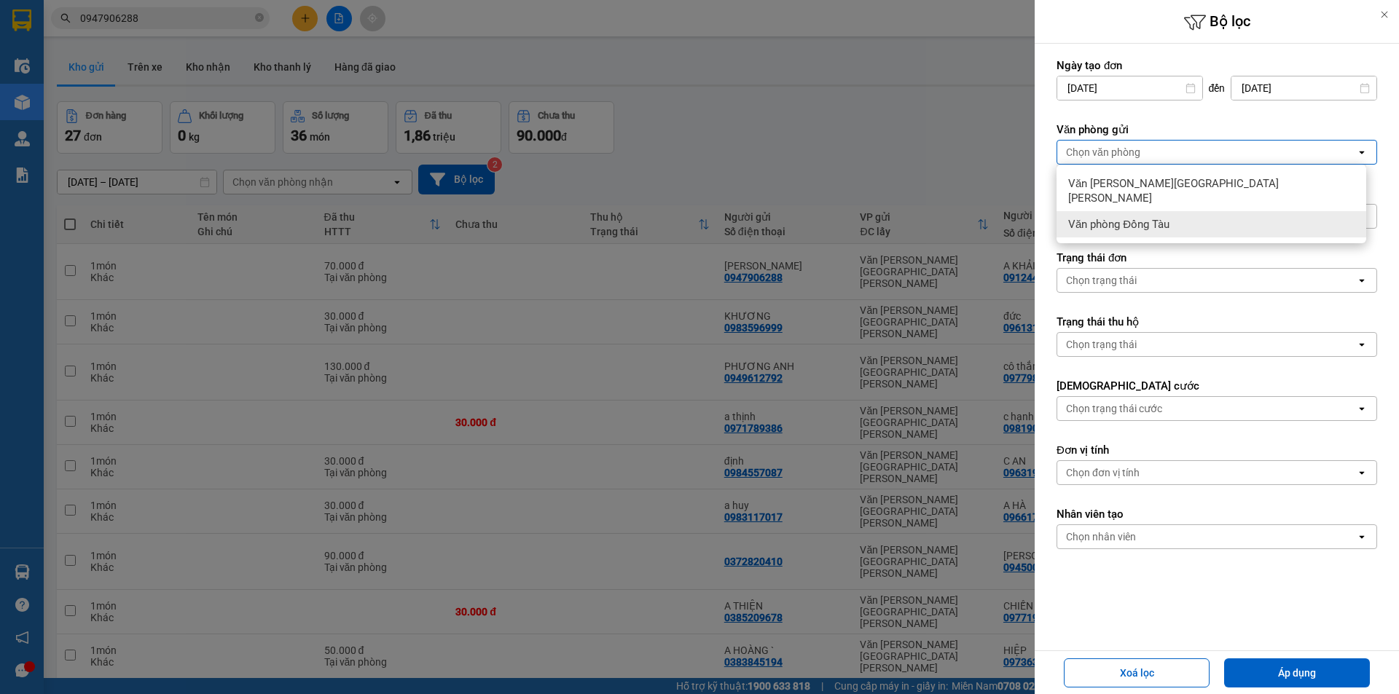
click at [1150, 211] on div "Văn phòng Đồng Tàu" at bounding box center [1211, 224] width 310 height 26
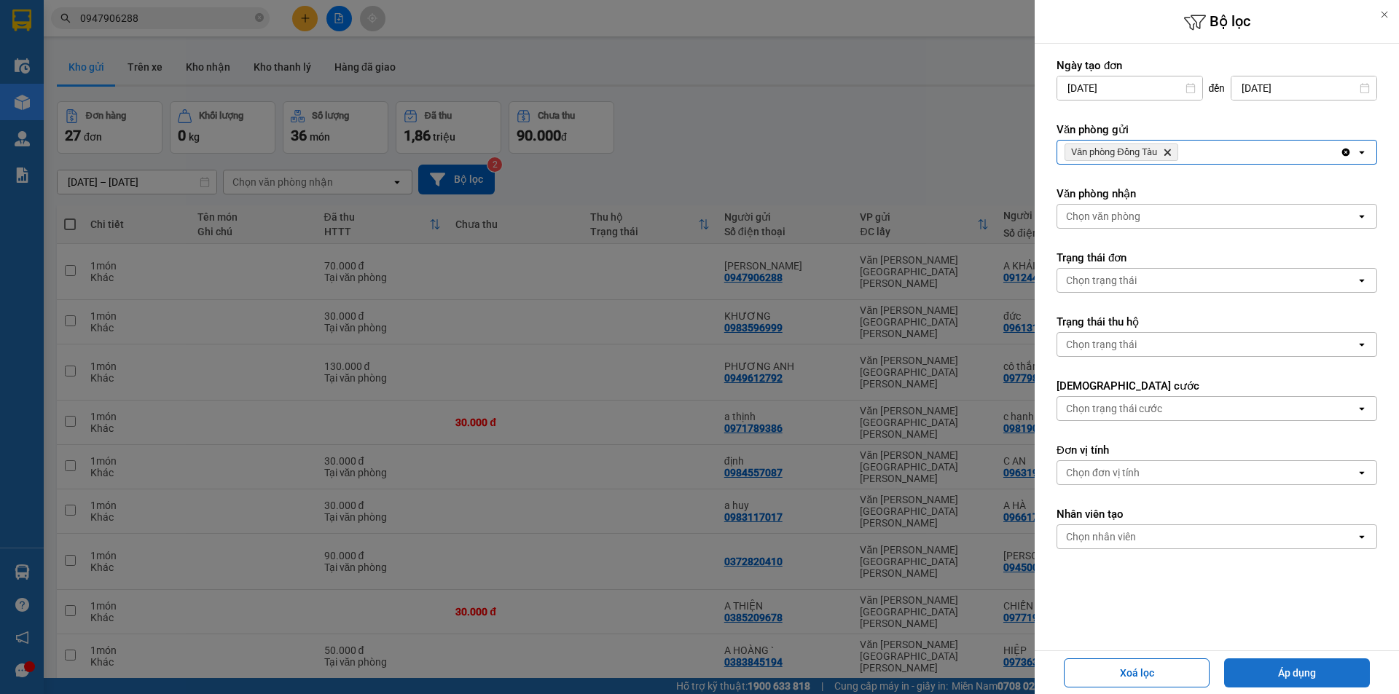
click at [1308, 679] on button "Áp dụng" at bounding box center [1297, 673] width 146 height 29
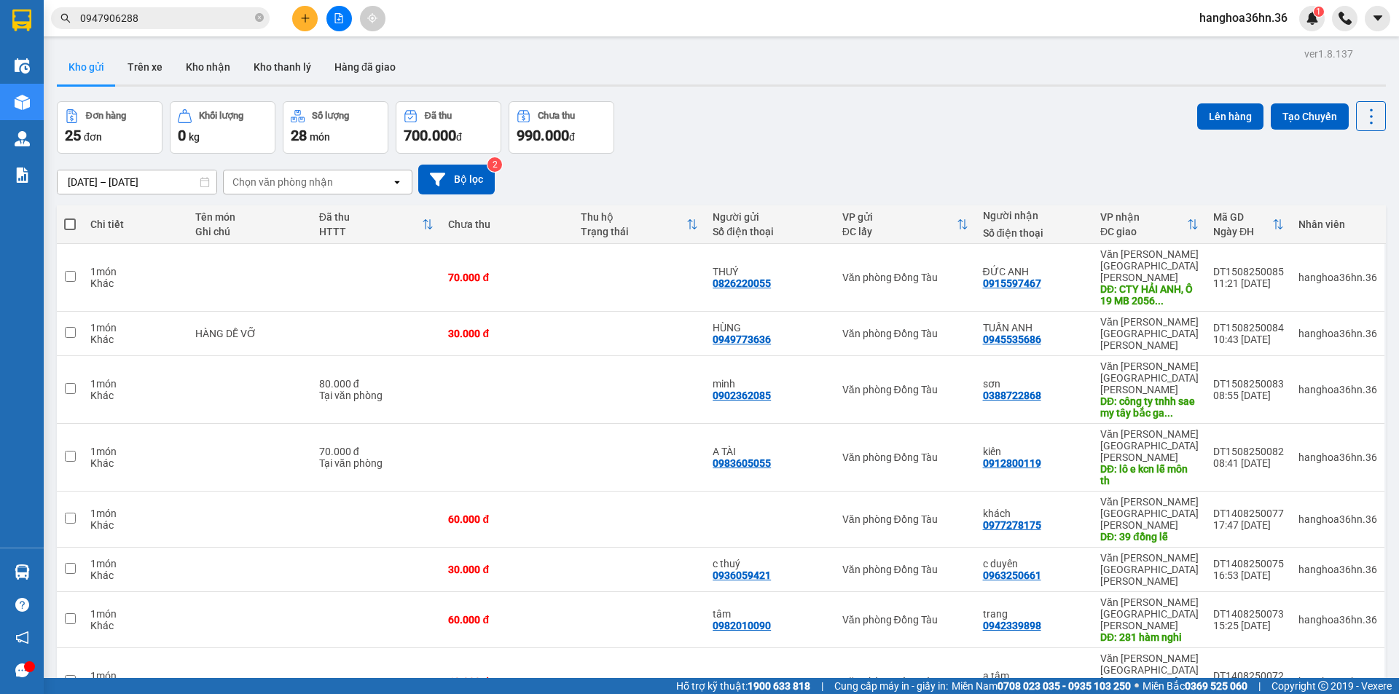
click at [313, 21] on button at bounding box center [304, 18] width 25 height 25
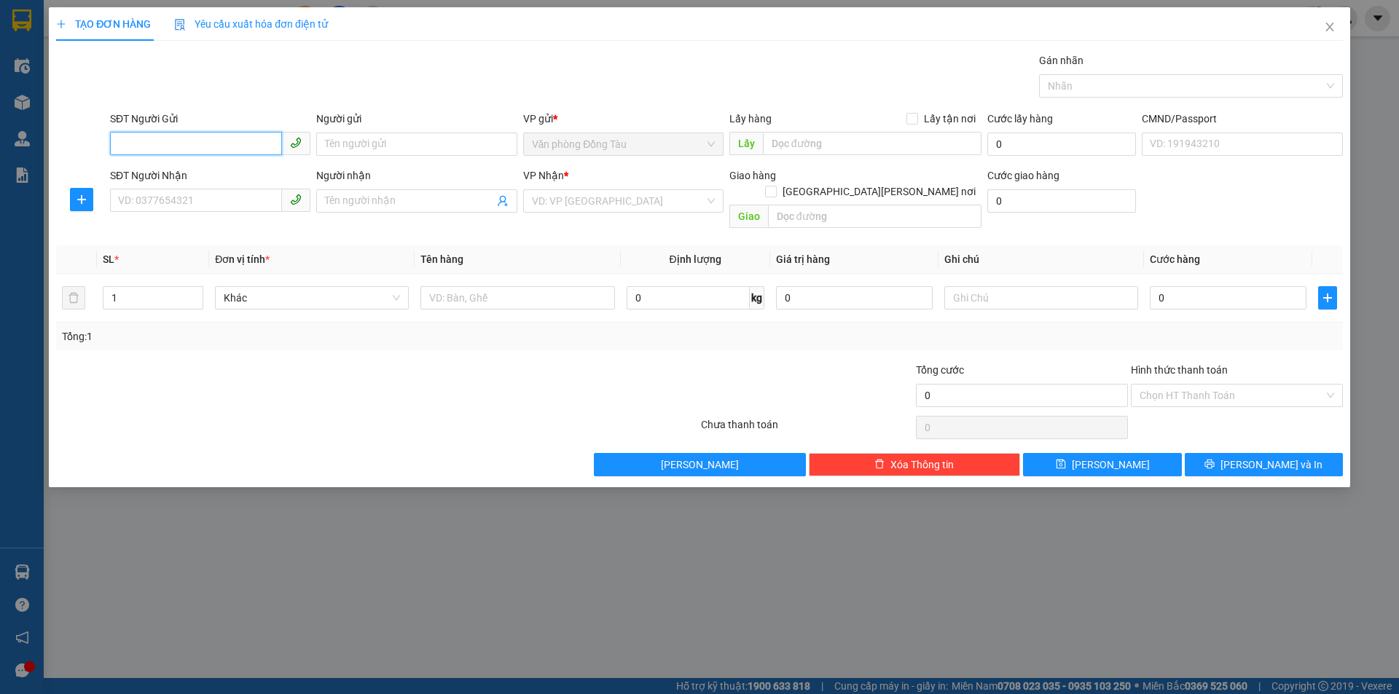
click at [219, 144] on input "SĐT Người Gửi" at bounding box center [196, 143] width 172 height 23
type input "0824153332"
click at [369, 150] on input "Người gửi" at bounding box center [416, 144] width 200 height 23
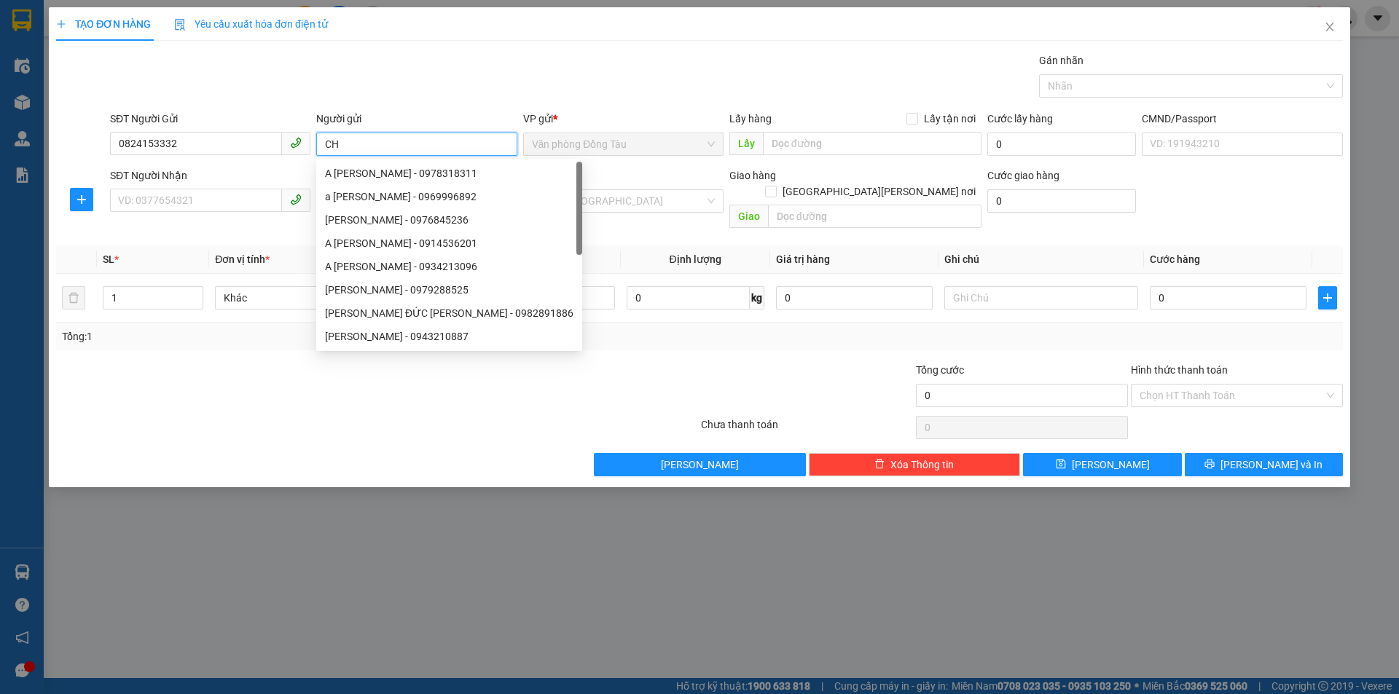
type input "C"
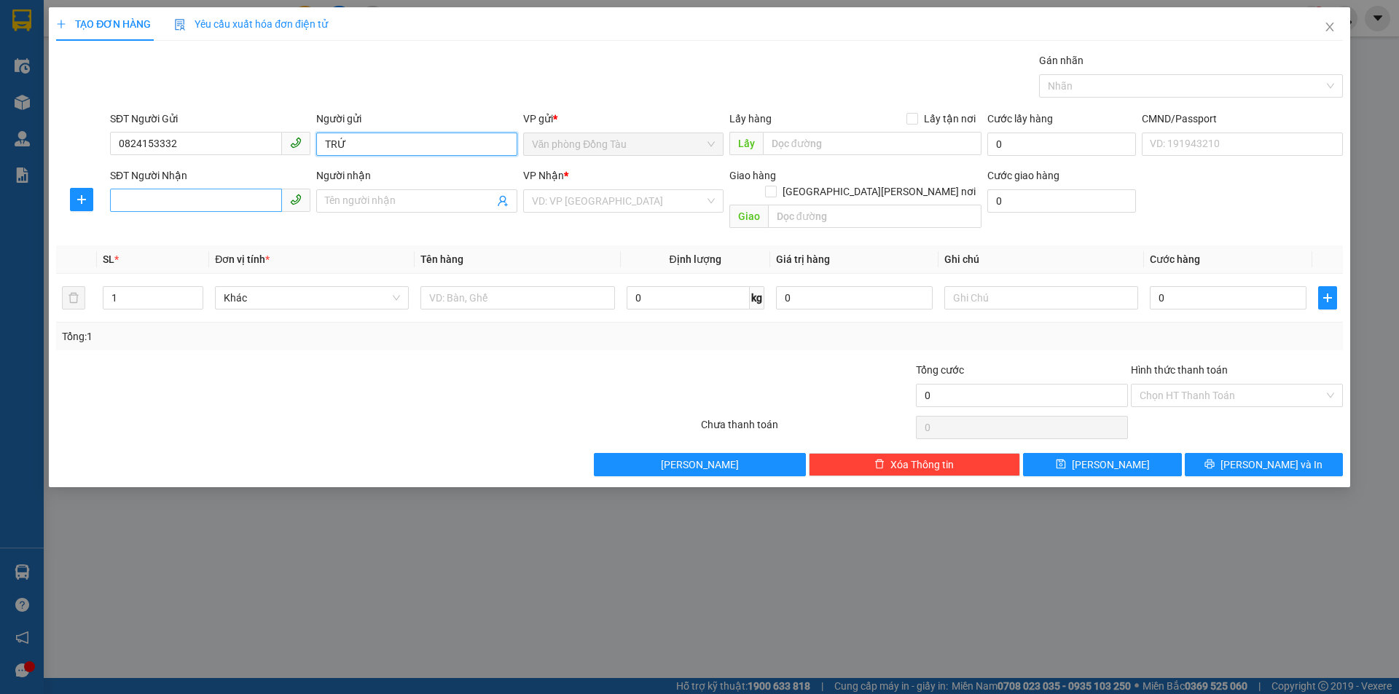
type input "TRỨ"
click at [201, 208] on input "SĐT Người Nhận" at bounding box center [196, 200] width 172 height 23
type input "0973031991"
click at [349, 204] on input "Người nhận" at bounding box center [409, 201] width 168 height 16
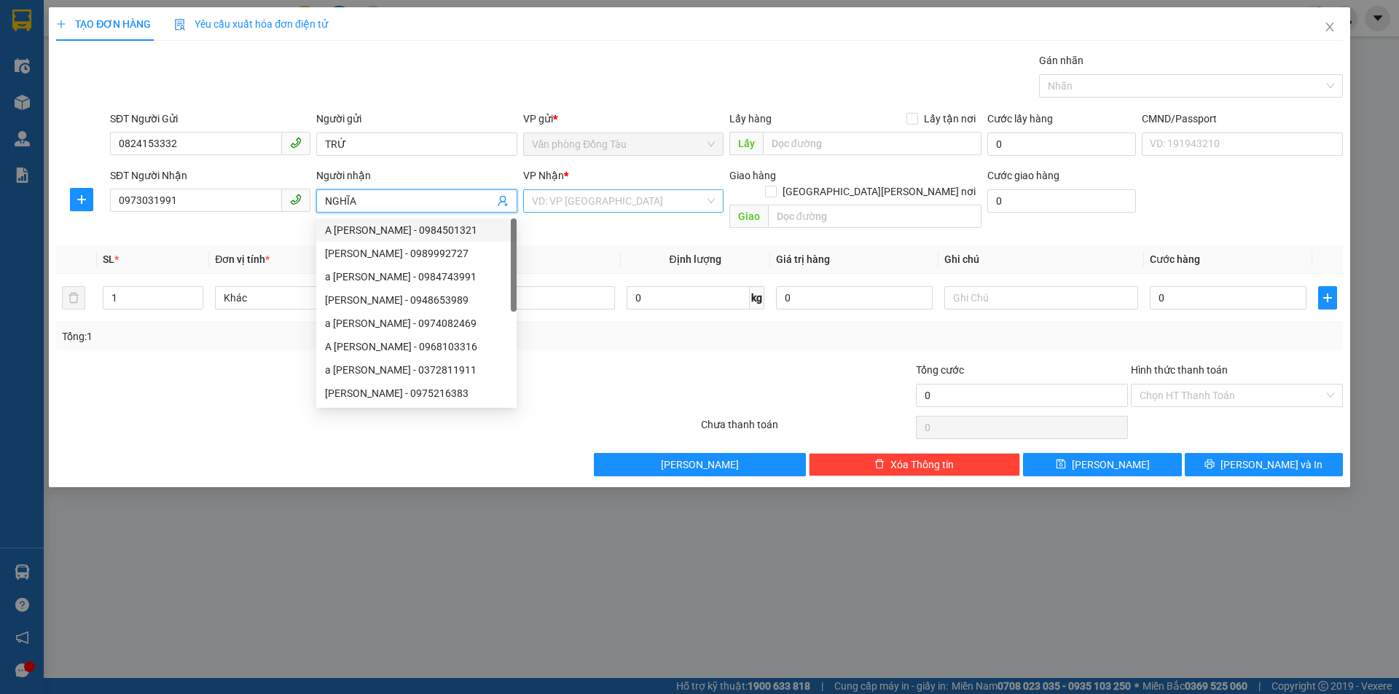
type input "NGHĨA"
click at [632, 193] on input "search" at bounding box center [618, 201] width 173 height 22
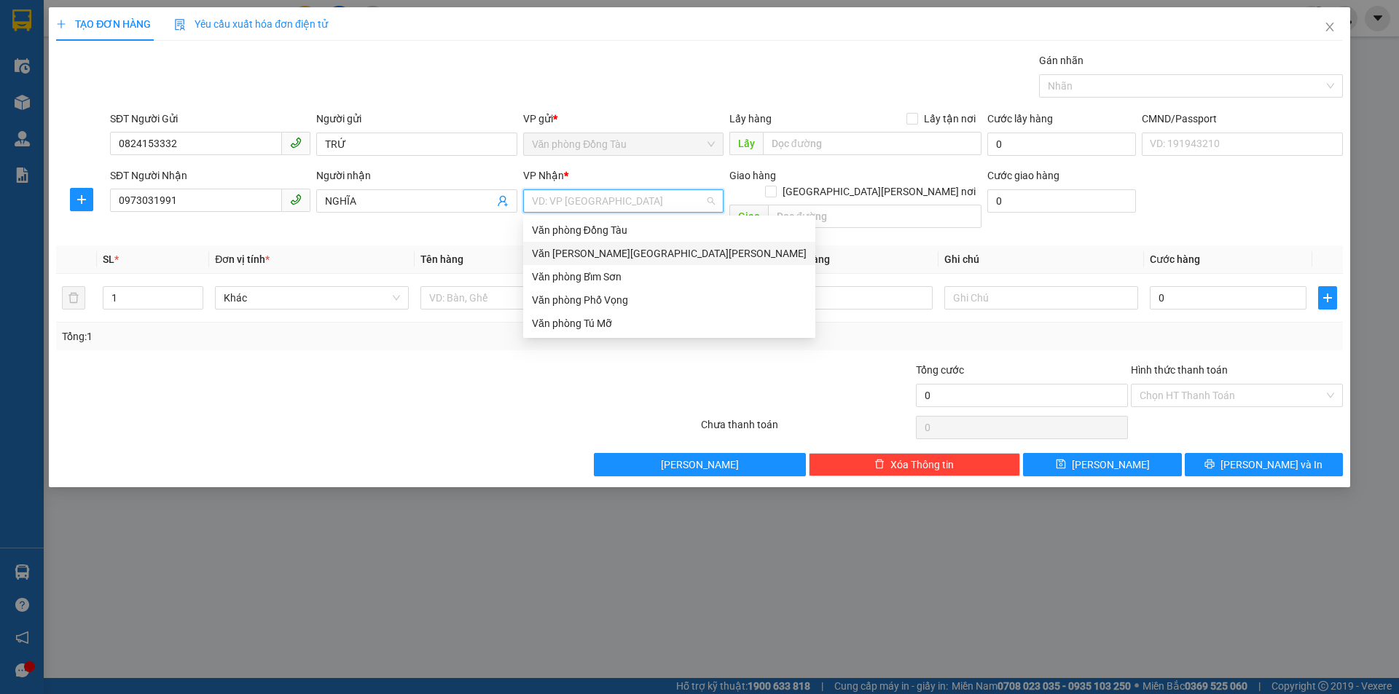
click at [613, 259] on div "Văn [PERSON_NAME][GEOGRAPHIC_DATA][PERSON_NAME]" at bounding box center [669, 254] width 275 height 16
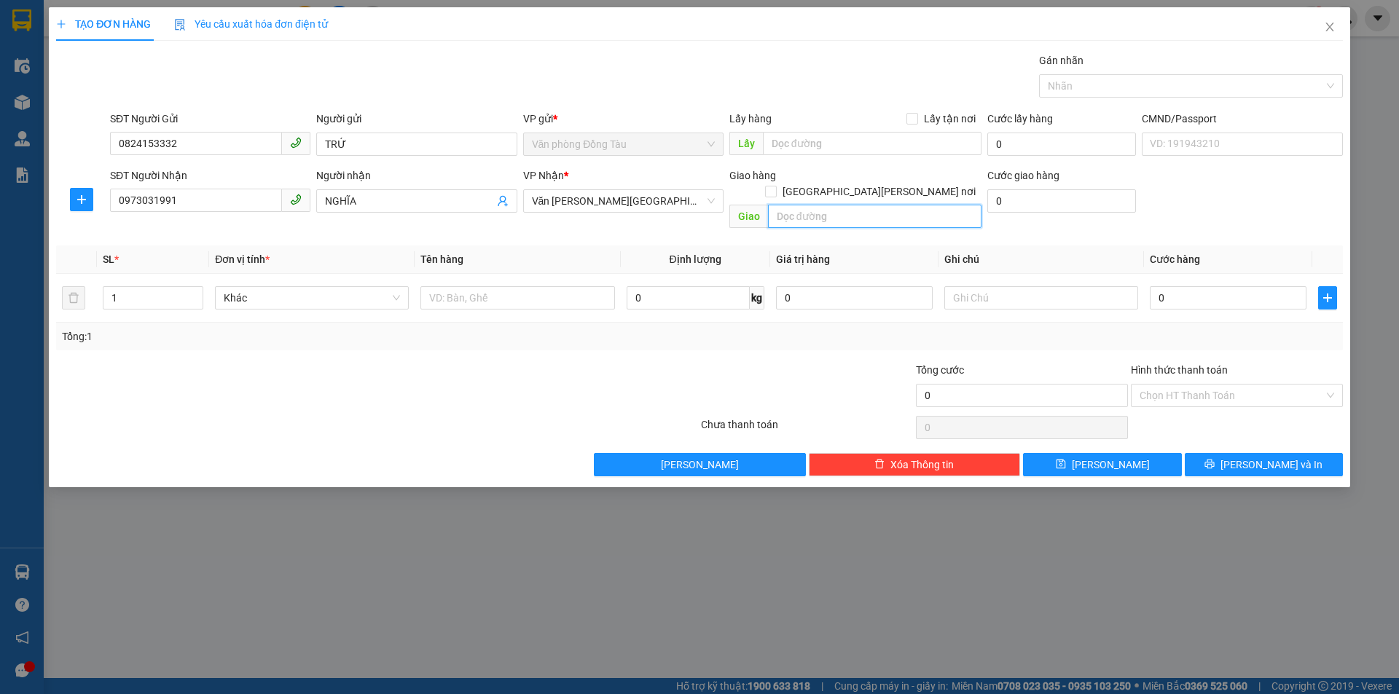
click at [895, 208] on input "text" at bounding box center [874, 216] width 213 height 23
type input "FLAMONGI [PERSON_NAME]"
click at [1043, 286] on input "text" at bounding box center [1041, 297] width 194 height 23
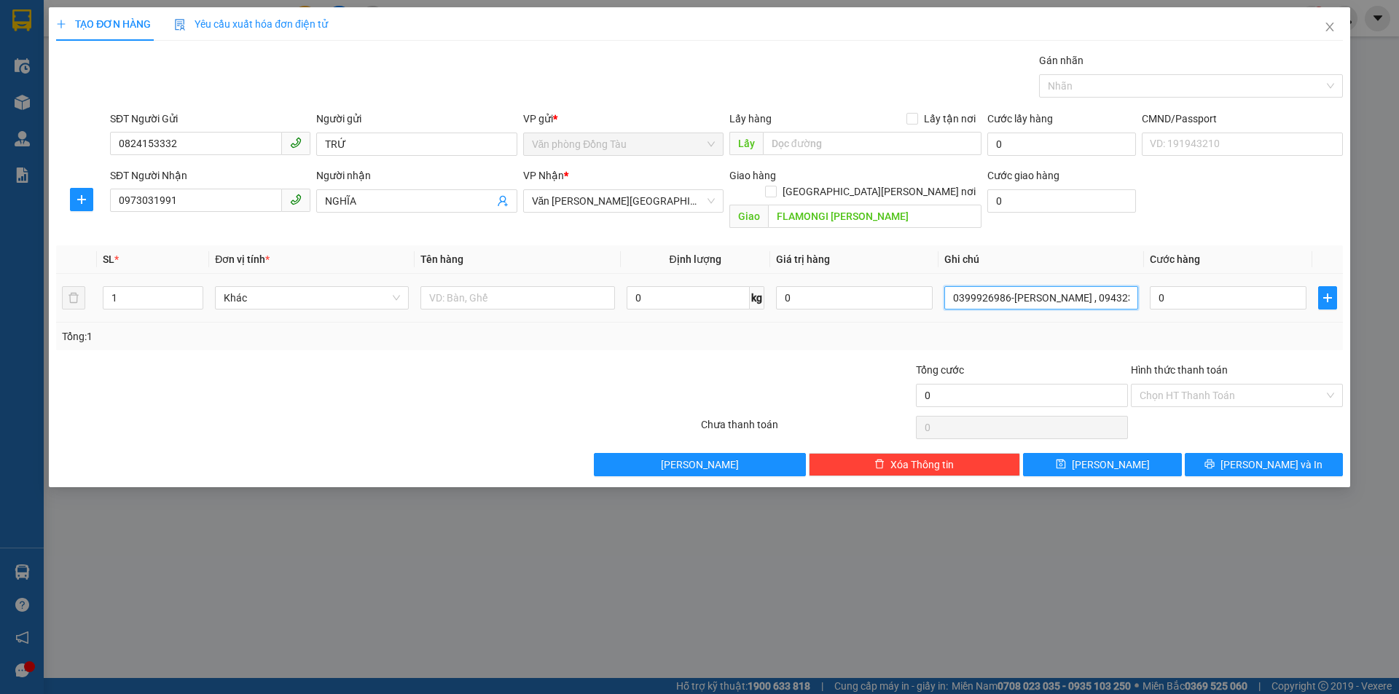
scroll to position [0, 3]
type input "0399926986-[PERSON_NAME] , 0943230293-[GEOGRAPHIC_DATA]"
click at [1204, 286] on input "0" at bounding box center [1228, 297] width 157 height 23
type input "5"
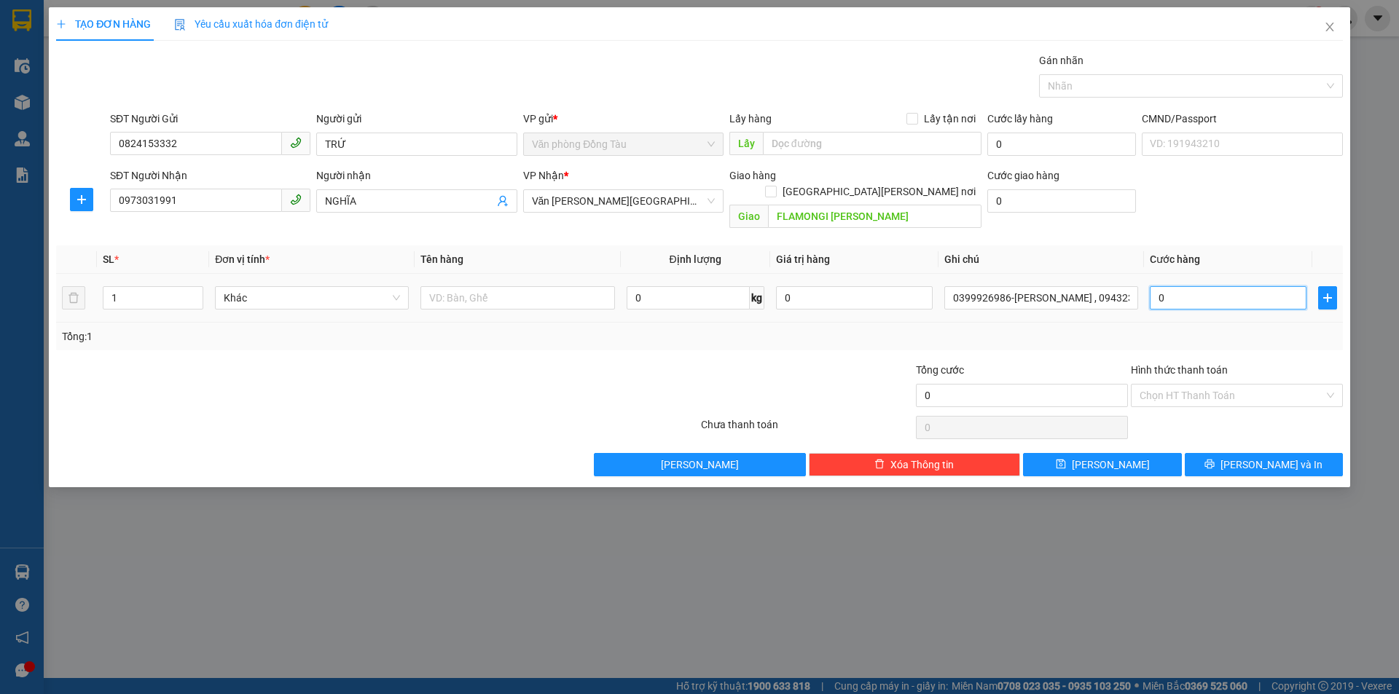
type input "5"
type input "50"
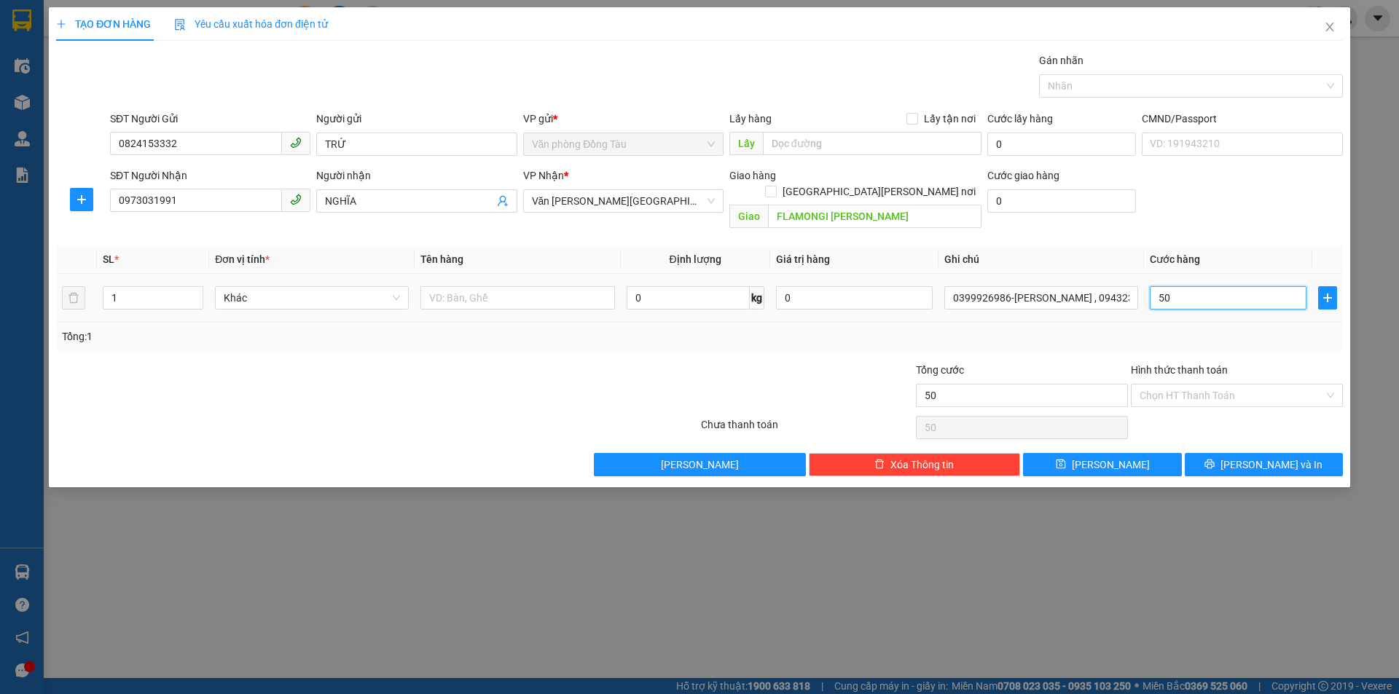
type input "500"
type input "5.000"
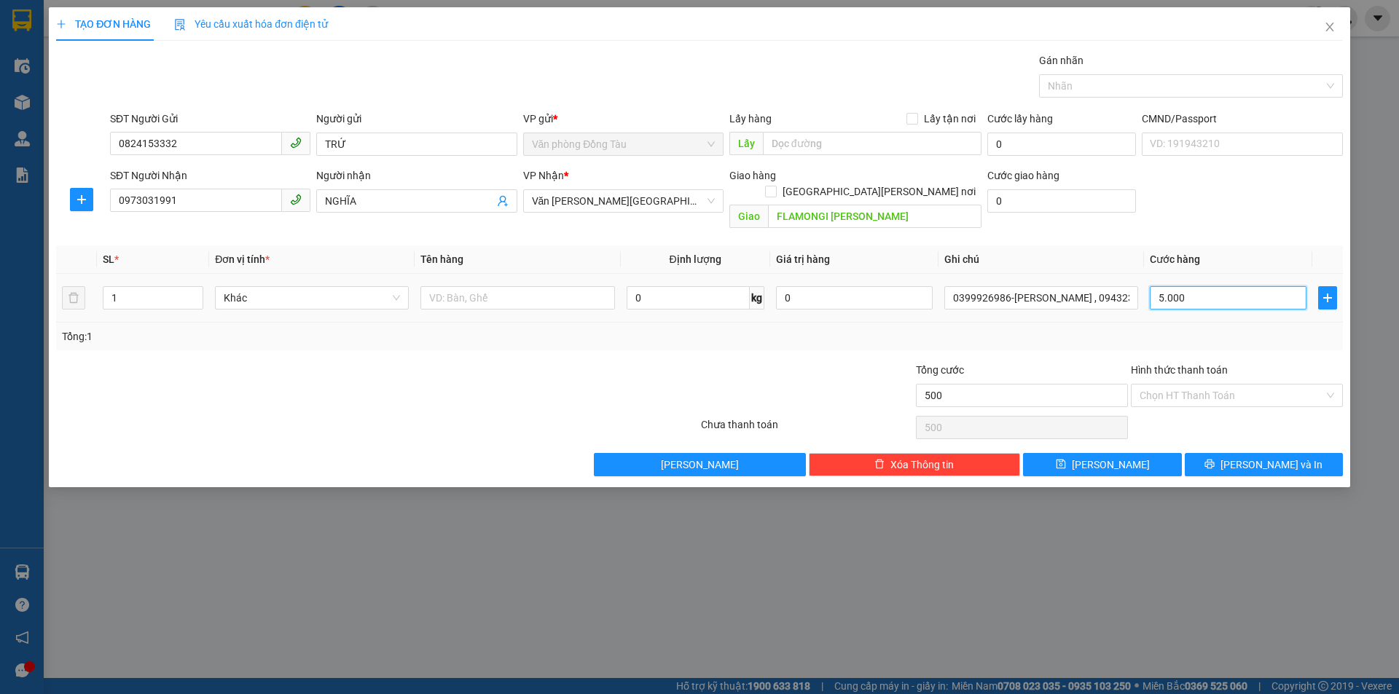
type input "5.000"
type input "50.000"
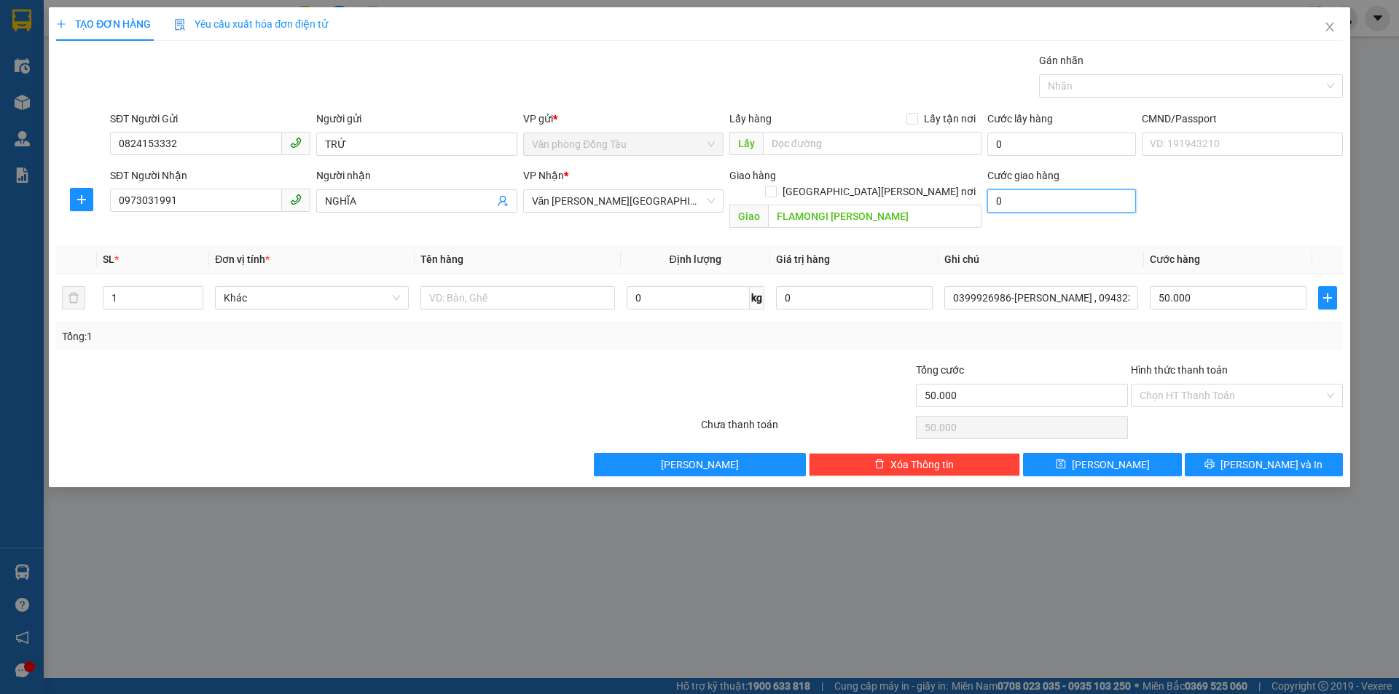
click at [1066, 198] on input "0" at bounding box center [1061, 200] width 149 height 23
type input "1"
type input "50.001"
type input "15"
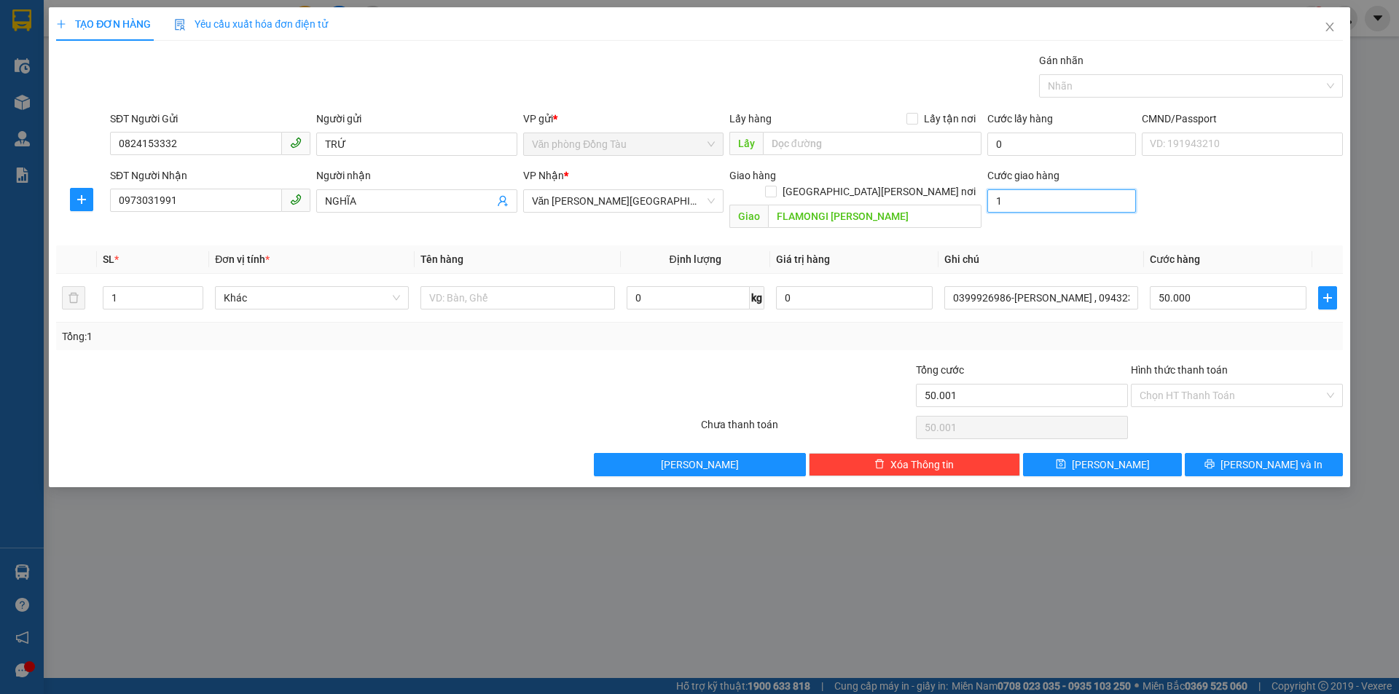
type input "50.015"
type input "150"
type input "50.150"
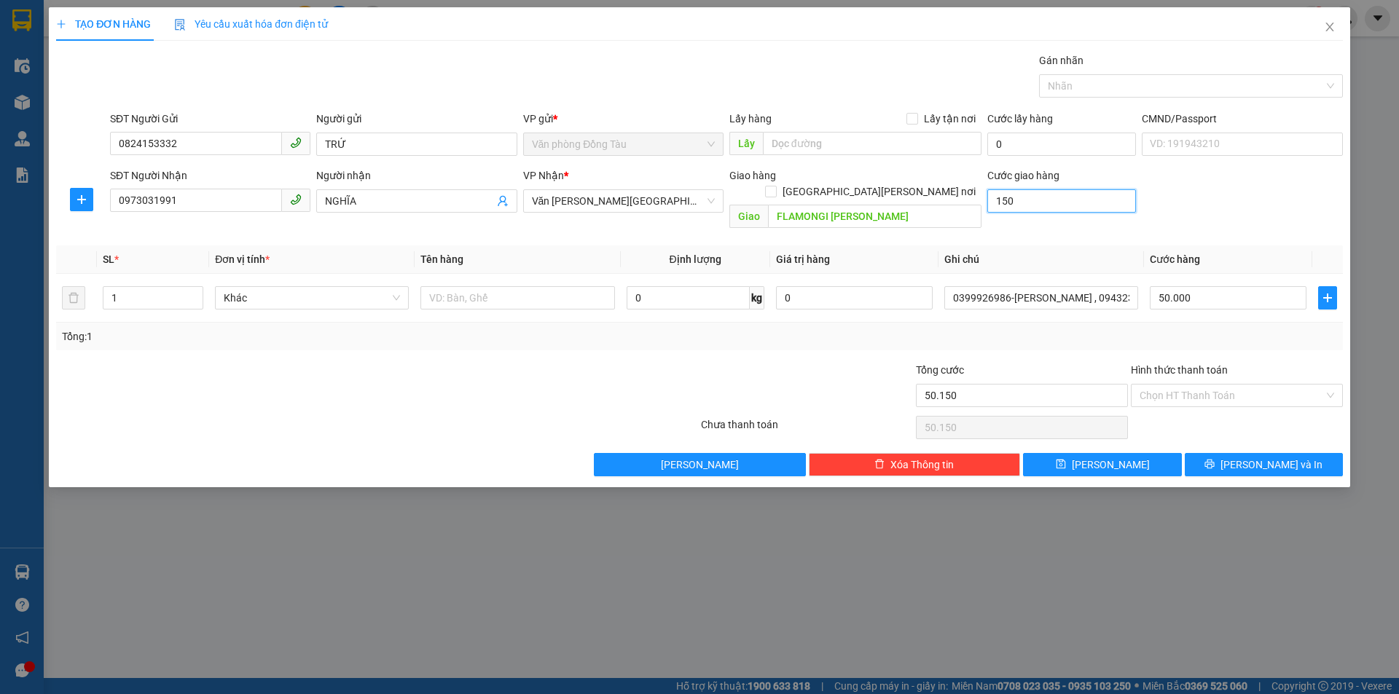
type input "1.500"
type input "51.500"
type input "15.000"
type input "65.000"
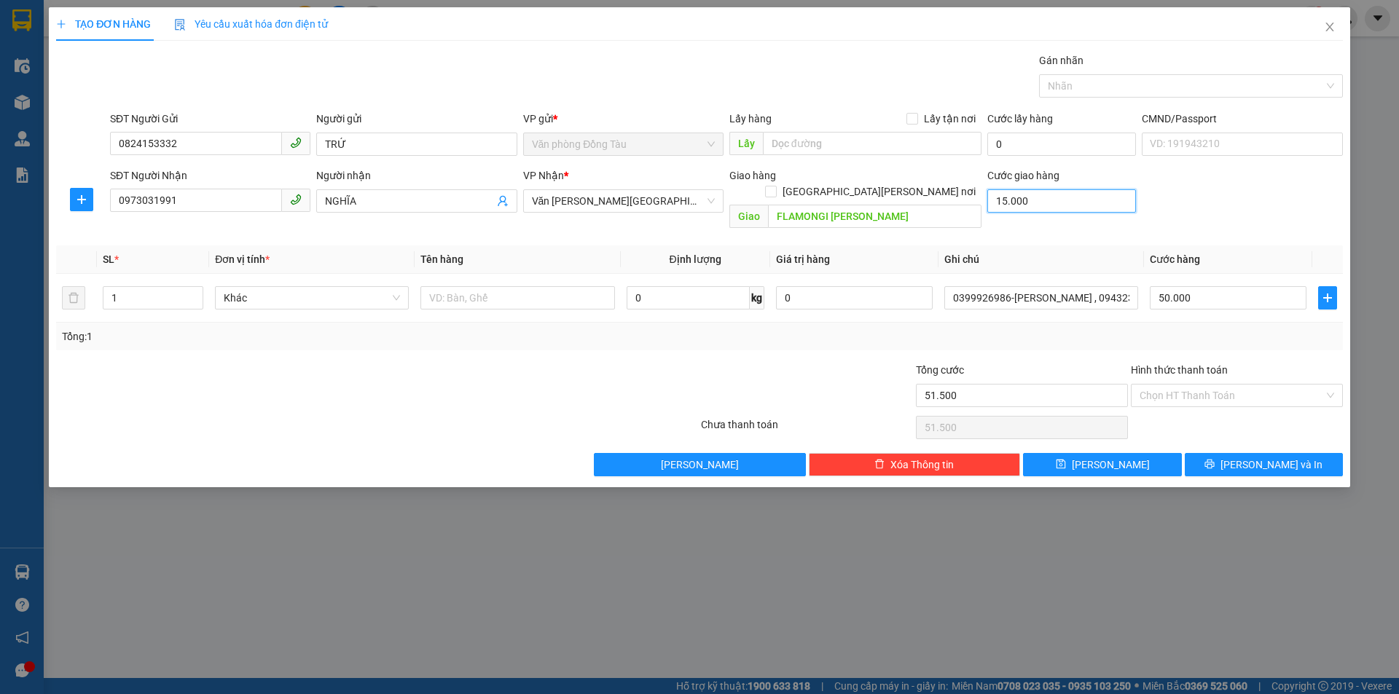
type input "65.000"
type input "150.000"
type input "200.000"
type input "150.000"
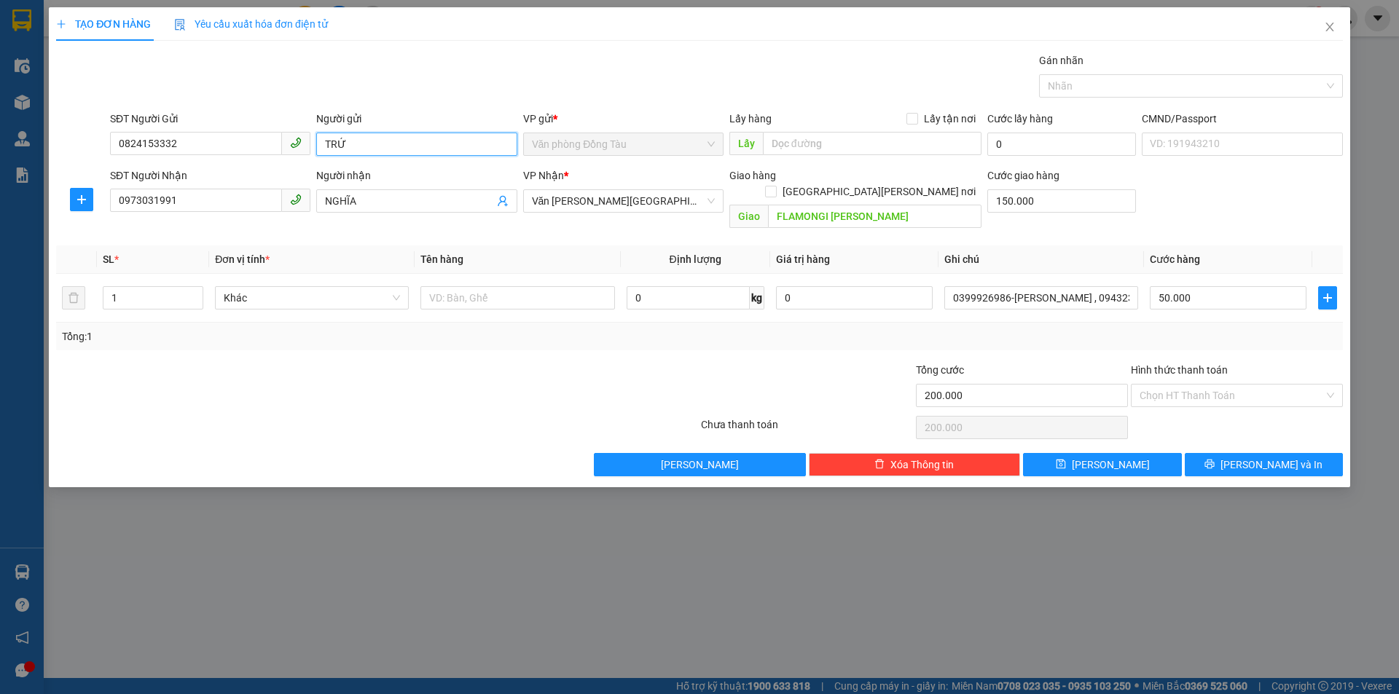
click at [402, 143] on input "TRỨ" at bounding box center [416, 144] width 200 height 23
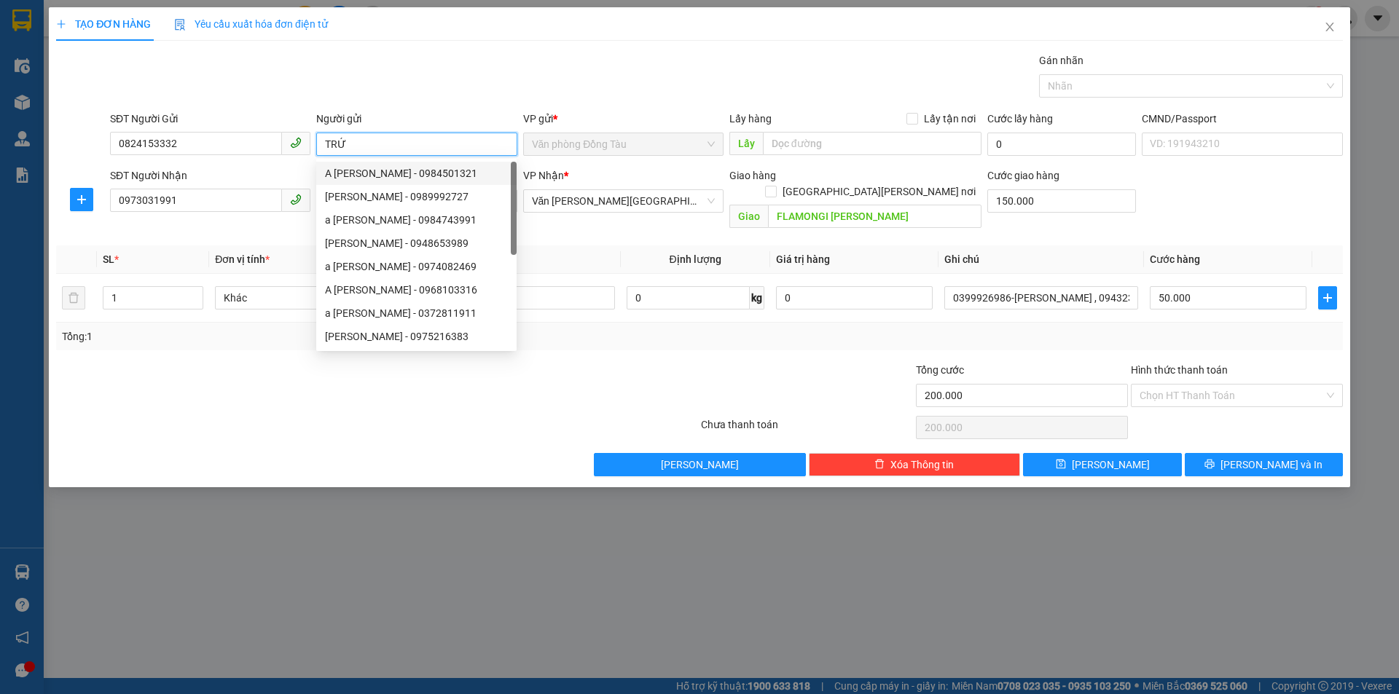
drag, startPoint x: 399, startPoint y: 144, endPoint x: 0, endPoint y: 86, distance: 403.5
click at [0, 86] on div "TẠO ĐƠN HÀNG Yêu cầu xuất [PERSON_NAME] điện tử Transit Pickup Surcharge Ids Tr…" at bounding box center [699, 347] width 1399 height 694
click at [669, 84] on div "Gán nhãn Nhãn" at bounding box center [726, 77] width 1238 height 51
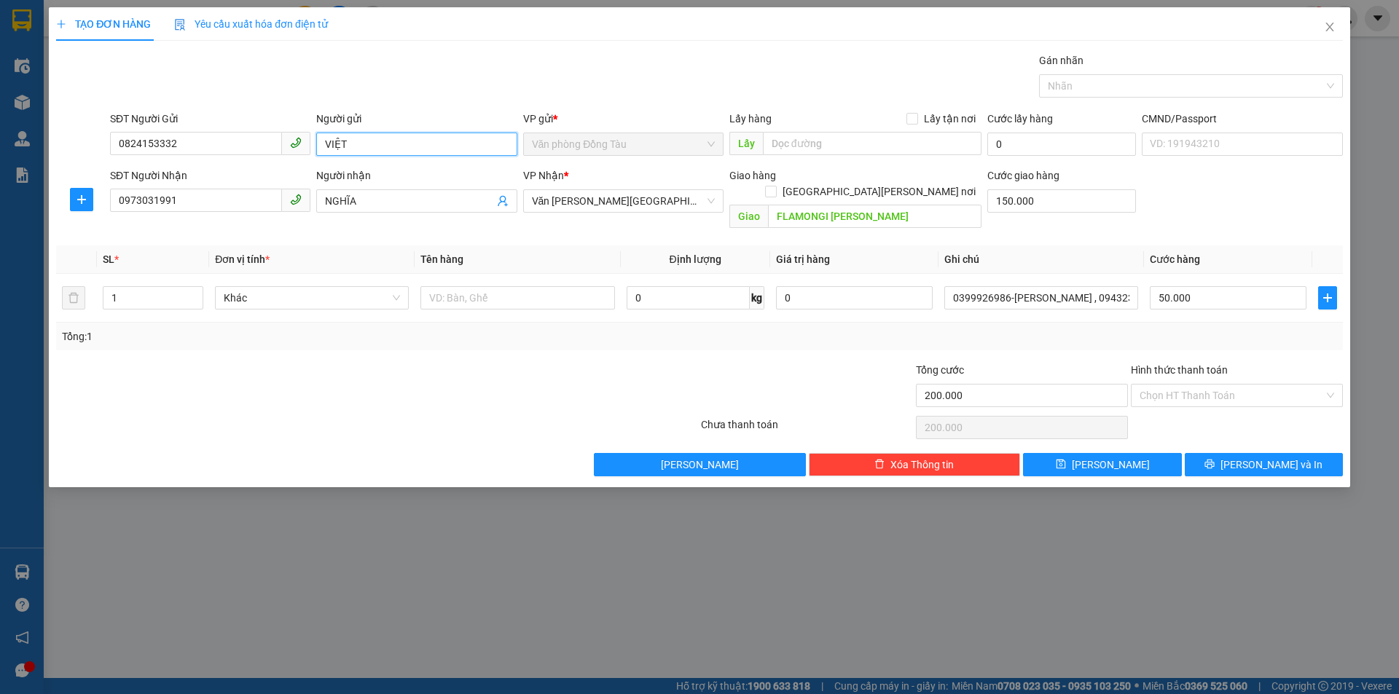
click at [324, 136] on input "VIỆT" at bounding box center [416, 144] width 200 height 23
type input "A VIỆT"
click at [442, 112] on div "Người gửi" at bounding box center [416, 119] width 200 height 16
click at [442, 133] on input "A VIỆT" at bounding box center [416, 144] width 200 height 23
drag, startPoint x: 912, startPoint y: 369, endPoint x: 887, endPoint y: 368, distance: 25.5
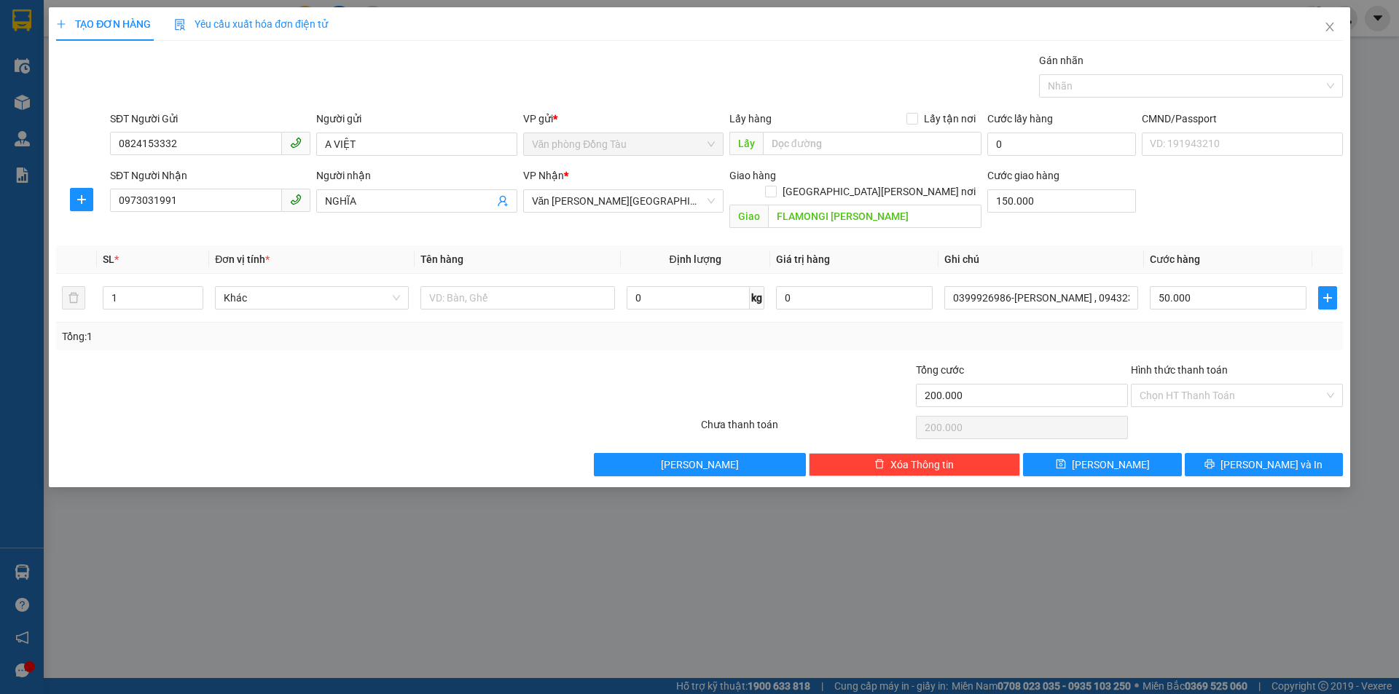
click at [912, 368] on div at bounding box center [806, 387] width 215 height 51
click at [1214, 385] on input "Hình thức thanh toán" at bounding box center [1231, 396] width 184 height 22
click at [1172, 406] on div "Tại văn phòng" at bounding box center [1236, 409] width 195 height 16
type input "0"
click at [1230, 453] on button "[PERSON_NAME] và In" at bounding box center [1264, 464] width 158 height 23
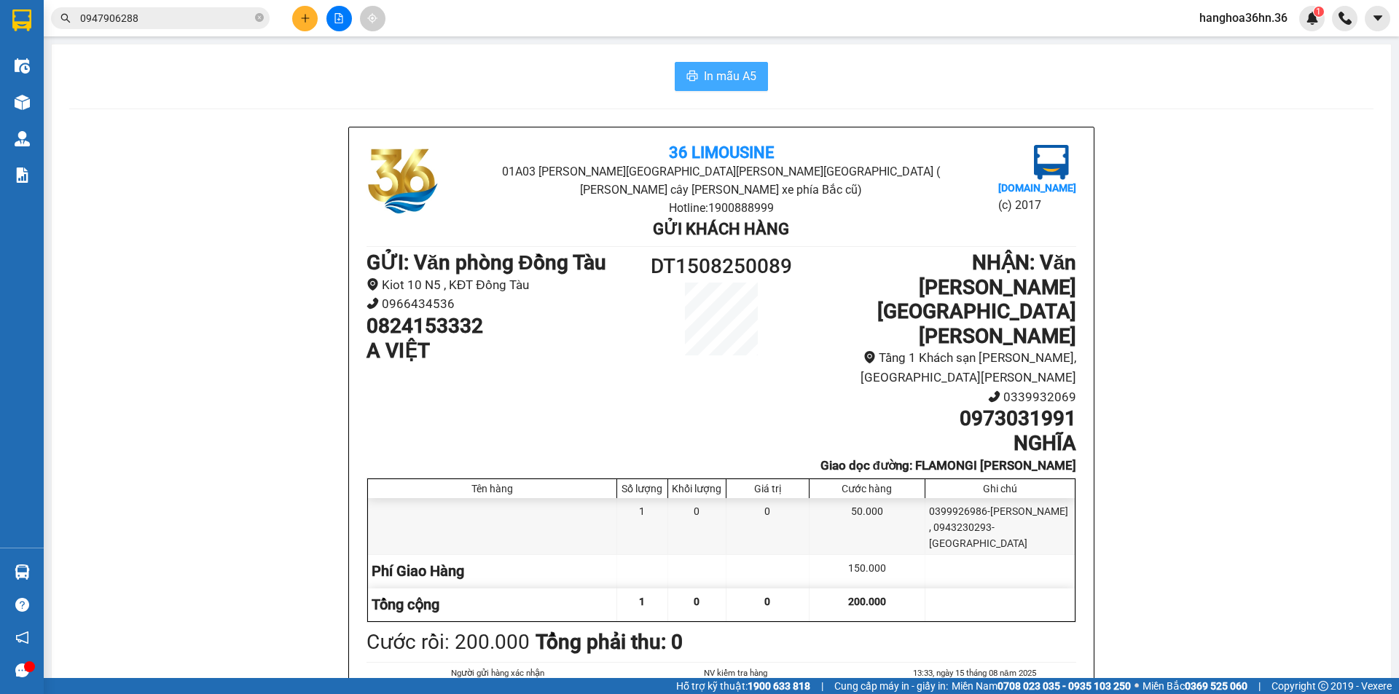
click at [704, 75] on span "In mẫu A5" at bounding box center [730, 76] width 52 height 18
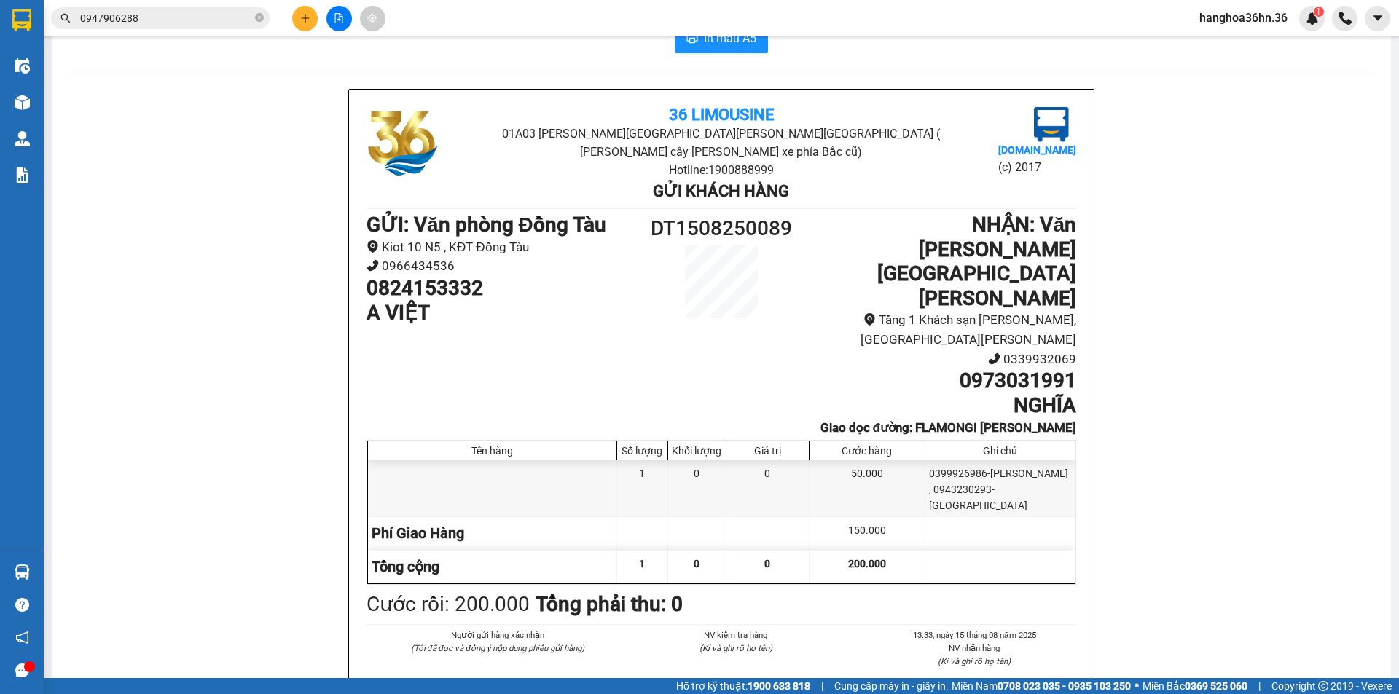
scroll to position [73, 0]
